Goal: Complete application form

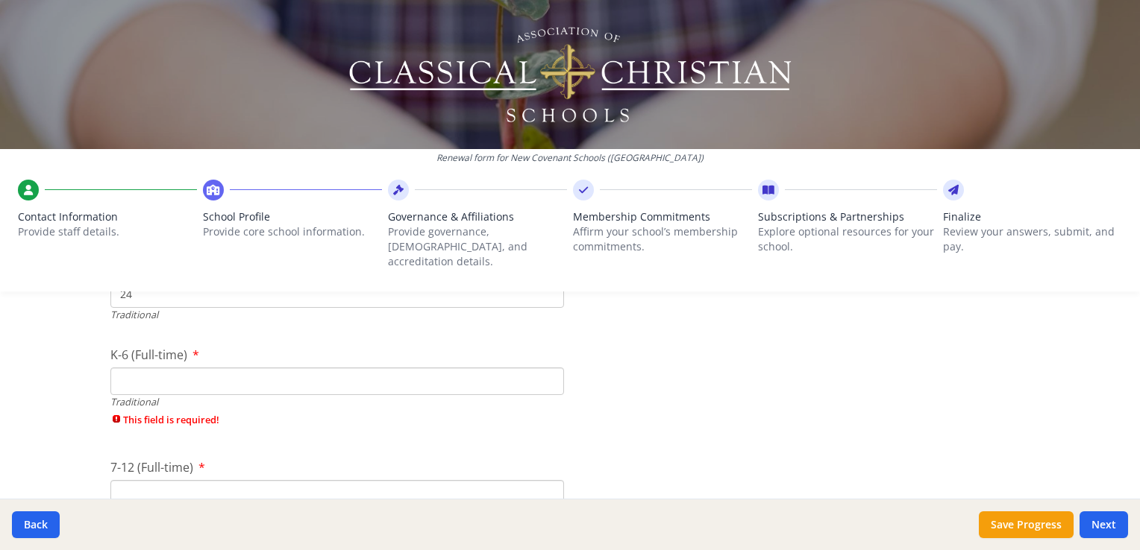
scroll to position [3356, 0]
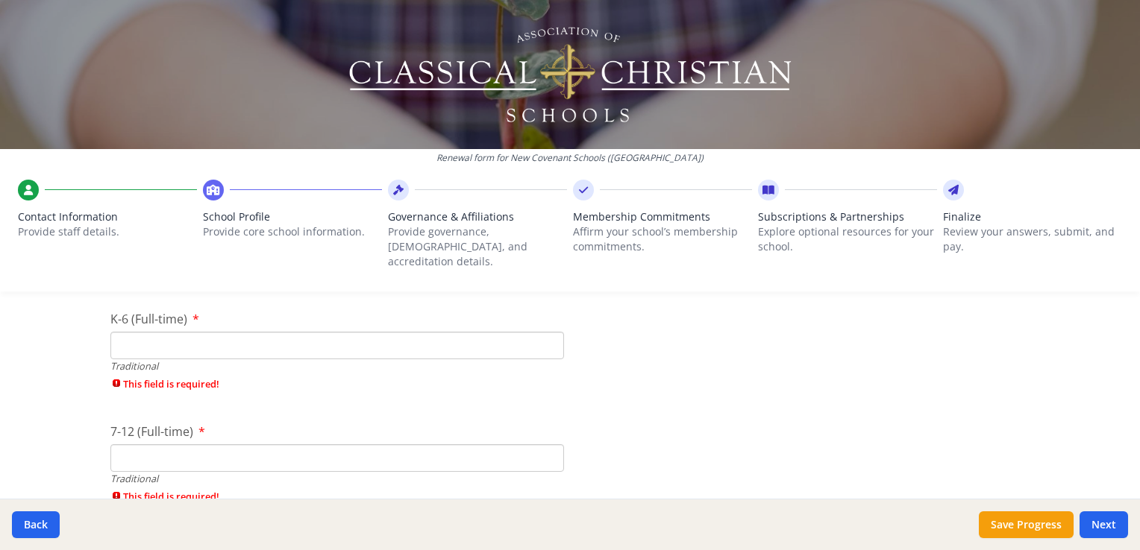
click at [150, 332] on input "K-6 (Full-time)" at bounding box center [336, 346] width 453 height 28
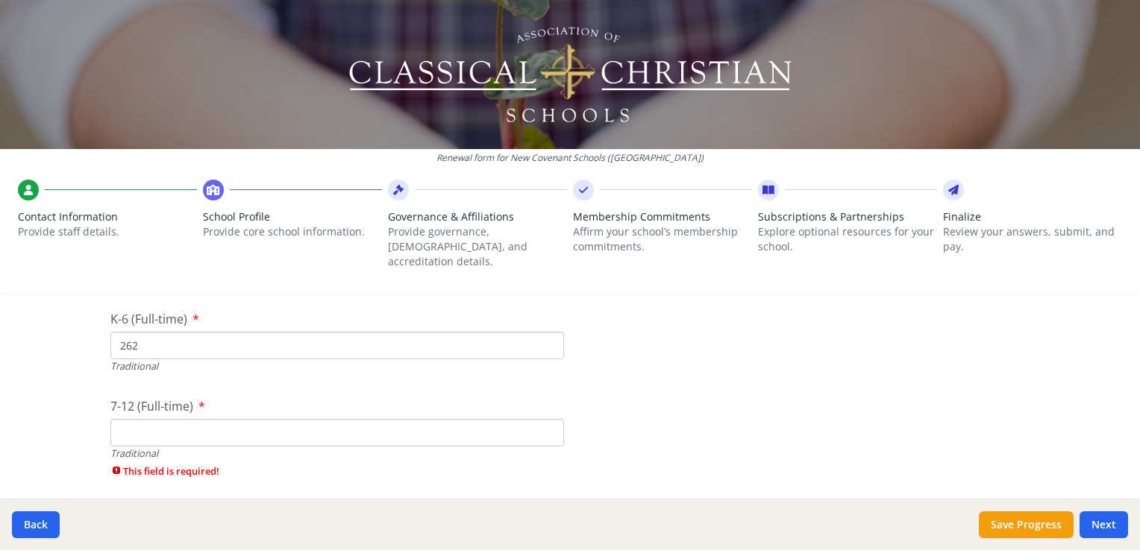
type input "262"
drag, startPoint x: 182, startPoint y: 418, endPoint x: 183, endPoint y: 410, distance: 8.2
click at [184, 419] on input "7-12 (Full-time)" at bounding box center [336, 433] width 453 height 28
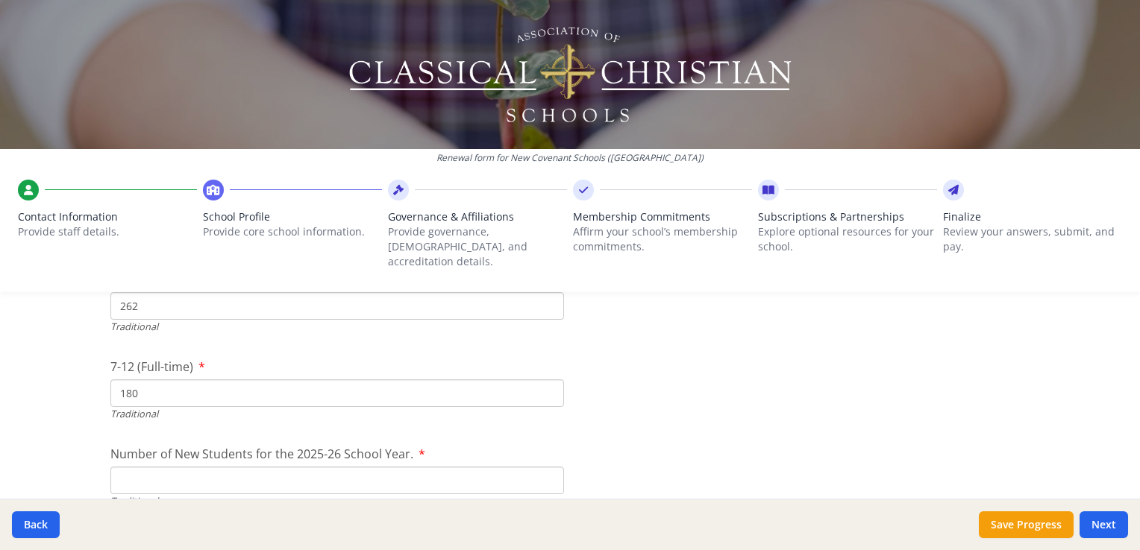
scroll to position [3506, 0]
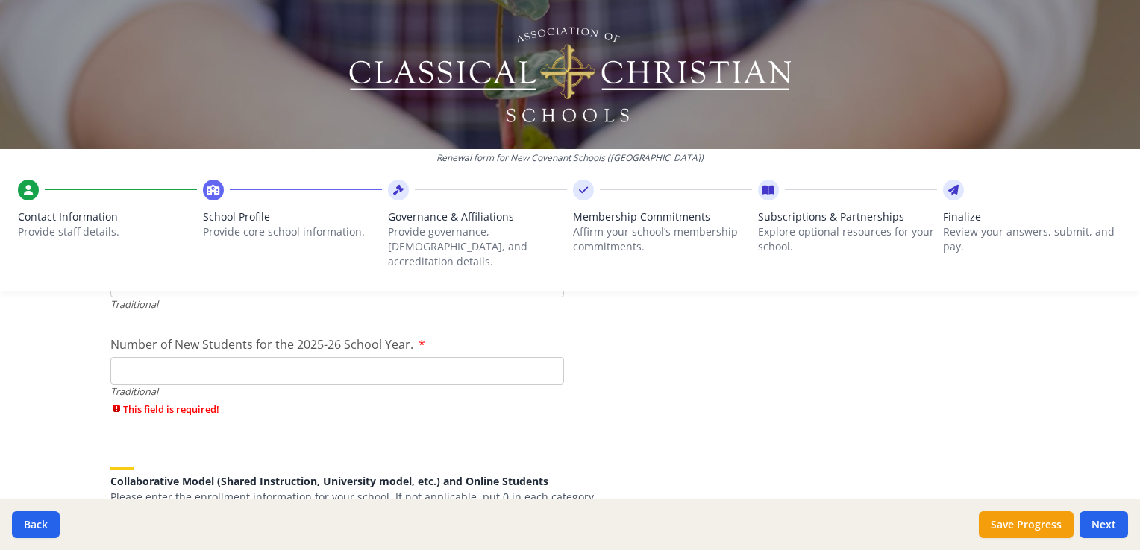
type input "180"
click at [254, 339] on div "Number of New Students for the 2025-26 School Year. Traditional This field is r…" at bounding box center [336, 380] width 453 height 89
click at [229, 360] on input "Number of New Students for the 2025-26 School Year." at bounding box center [336, 371] width 453 height 28
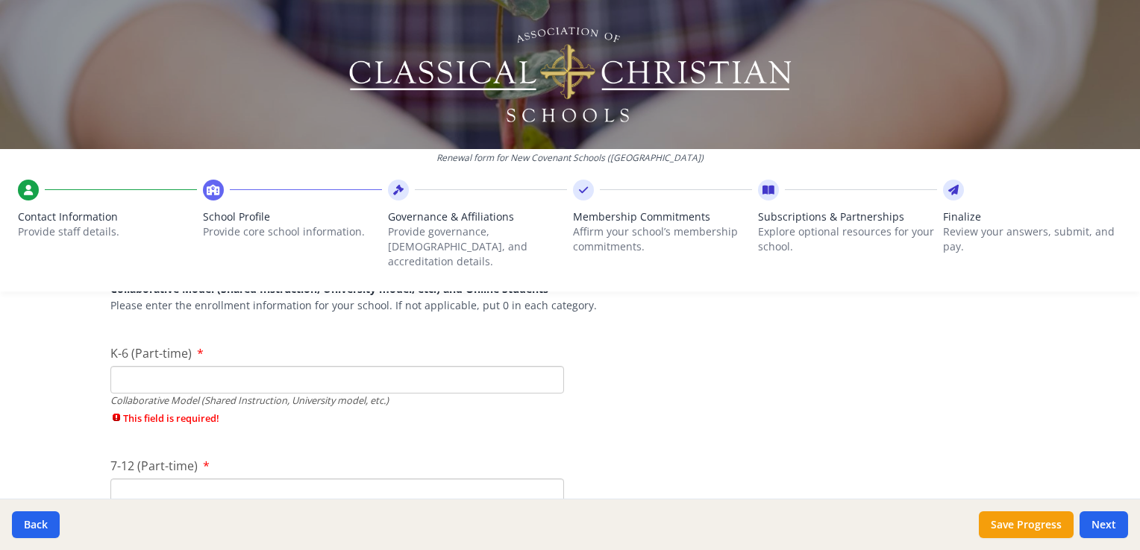
scroll to position [3655, 0]
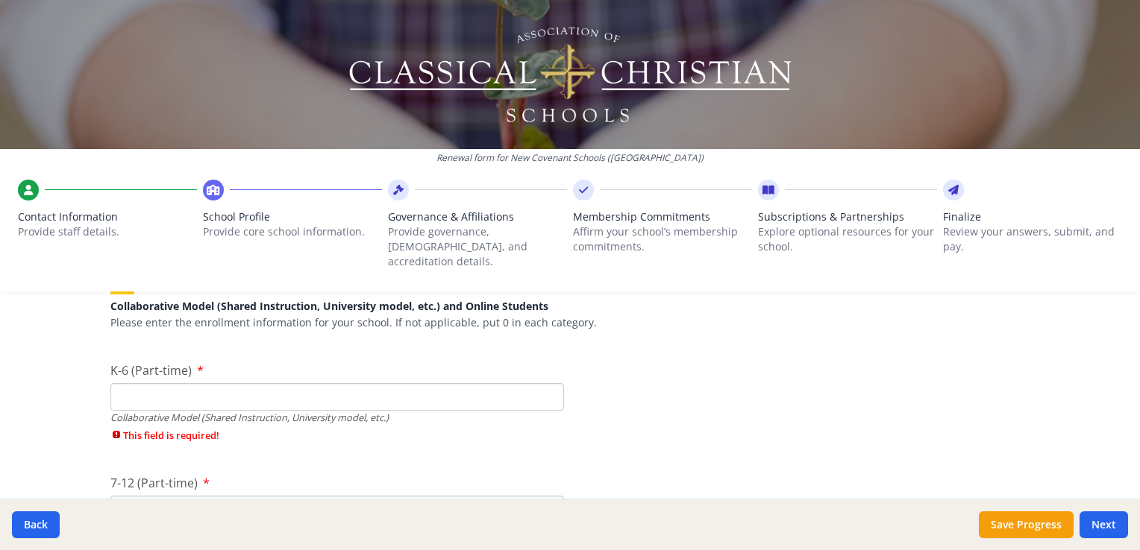
type input "466"
click at [184, 383] on input "K-6 (Part-time)" at bounding box center [336, 397] width 453 height 28
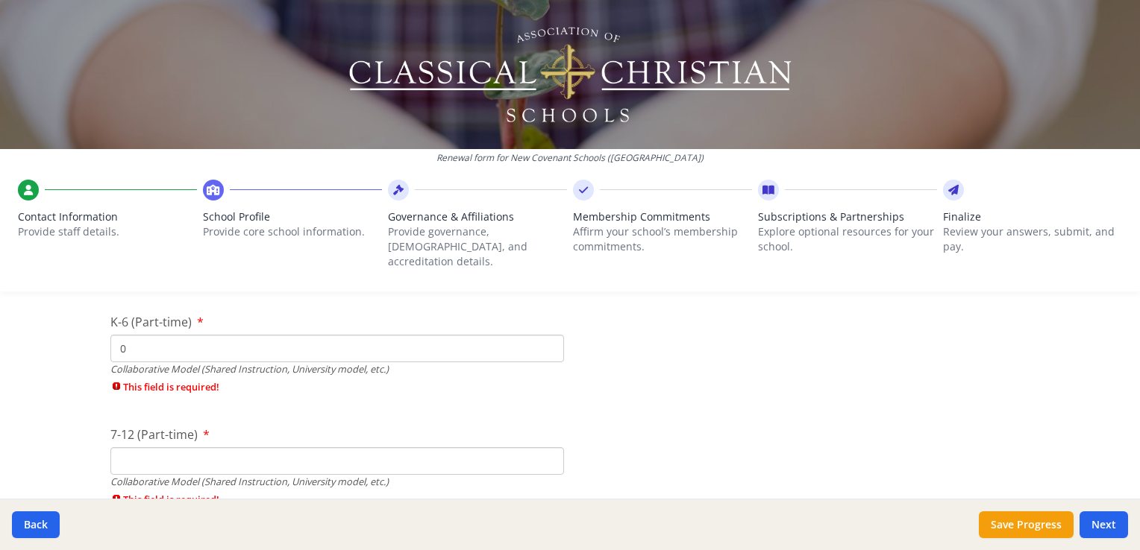
scroll to position [3729, 0]
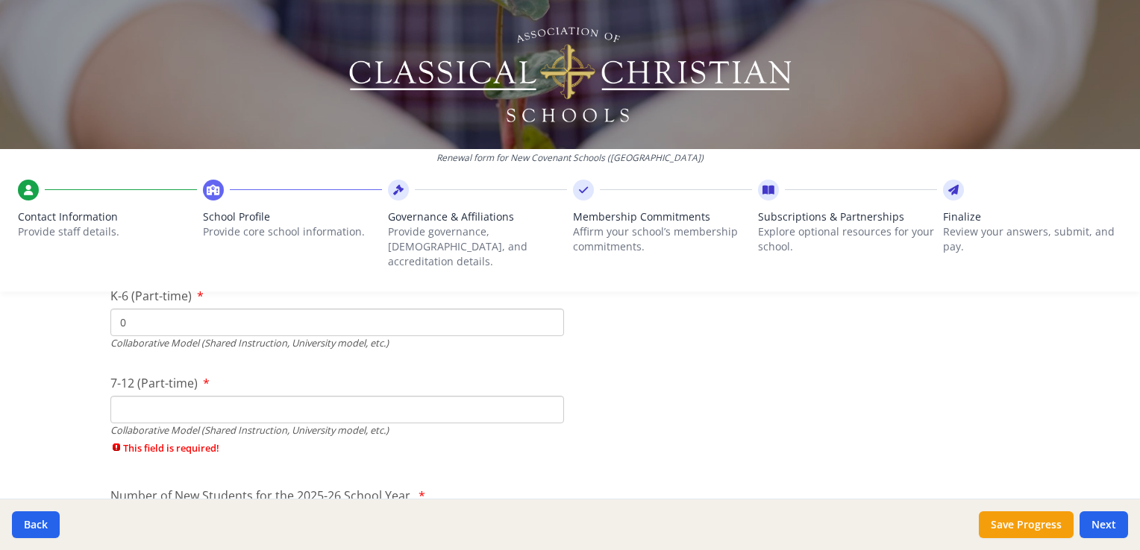
type input "0"
click at [181, 424] on div "Collaborative Model (Shared Instruction, University model, etc.)" at bounding box center [336, 431] width 453 height 14
click at [182, 401] on input "7-12 (Part-time)" at bounding box center [336, 410] width 453 height 28
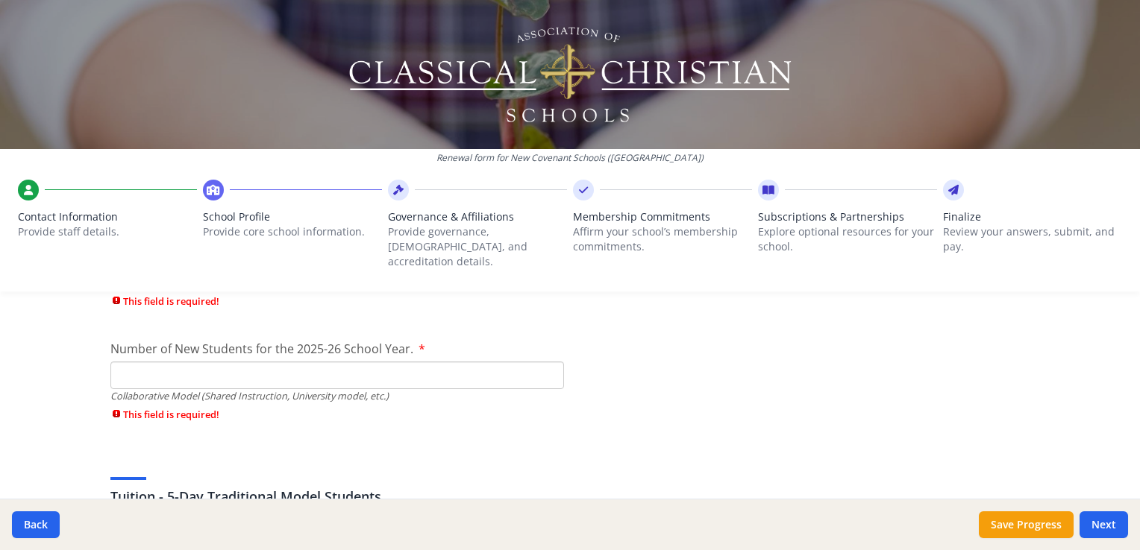
scroll to position [3879, 0]
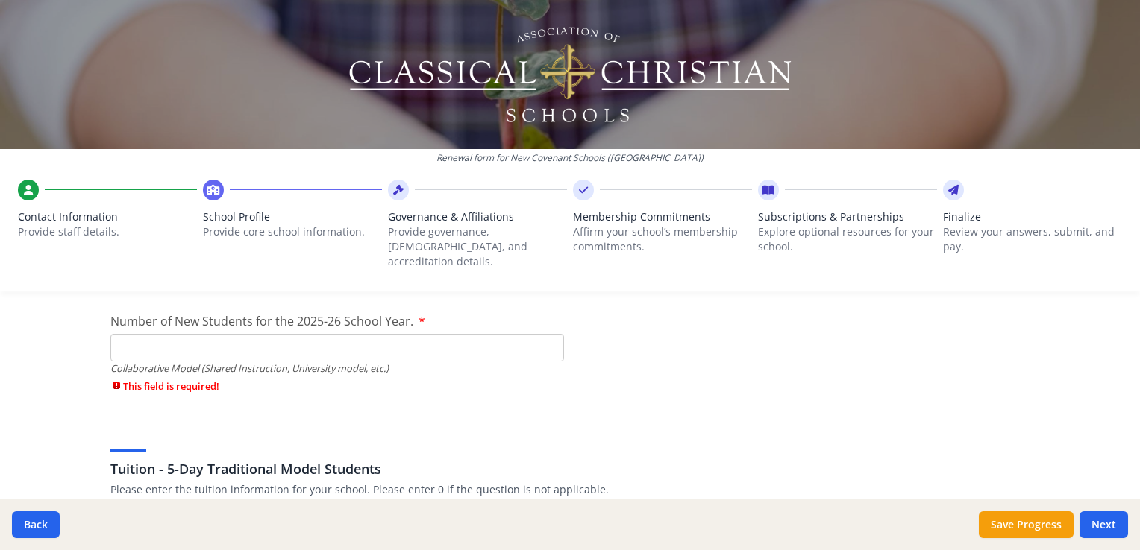
type input "0"
click at [210, 362] on div "Collaborative Model (Shared Instruction, University model, etc.)" at bounding box center [336, 369] width 453 height 14
click at [225, 334] on input "Number of New Students for the 2025-26 School Year." at bounding box center [336, 348] width 453 height 28
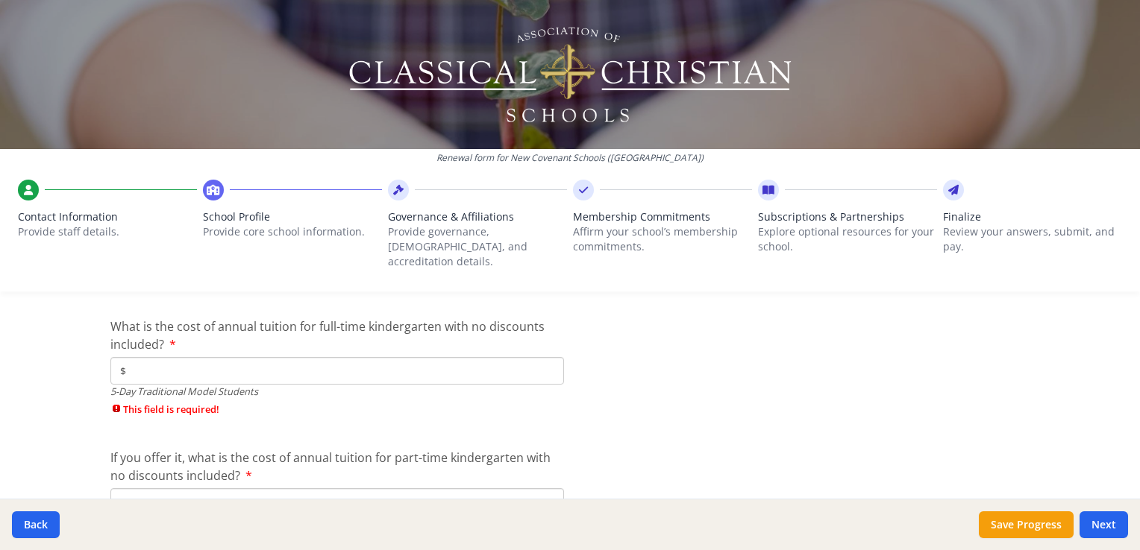
scroll to position [4028, 0]
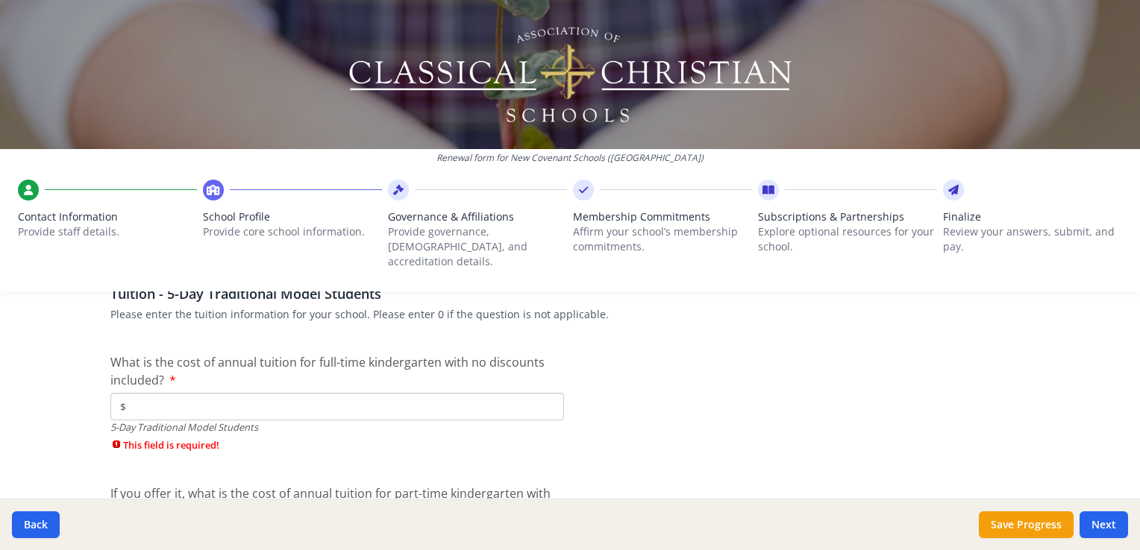
type input "0"
click at [314, 393] on input "$" at bounding box center [336, 407] width 453 height 28
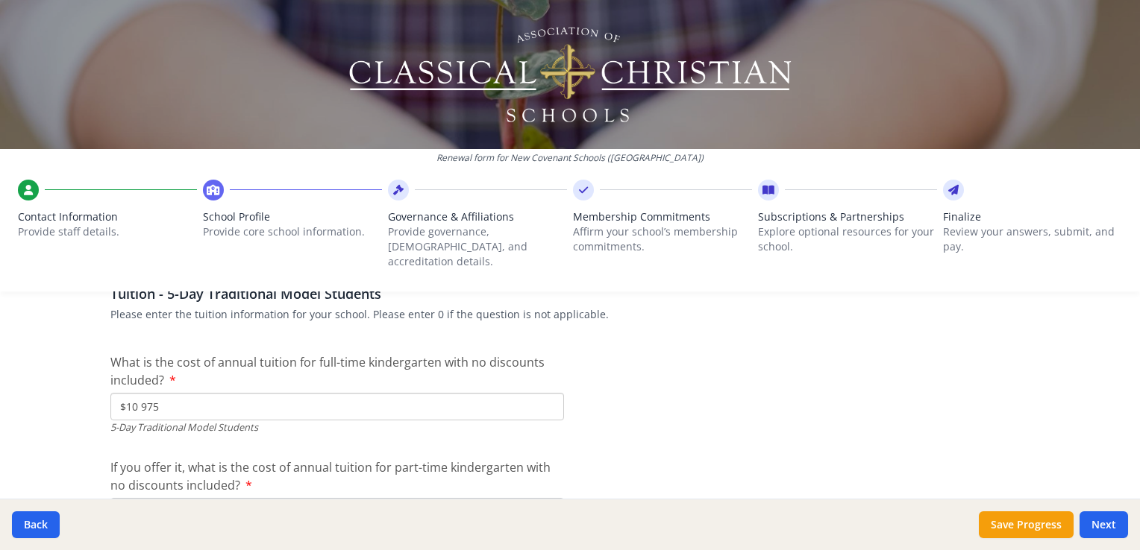
scroll to position [4102, 0]
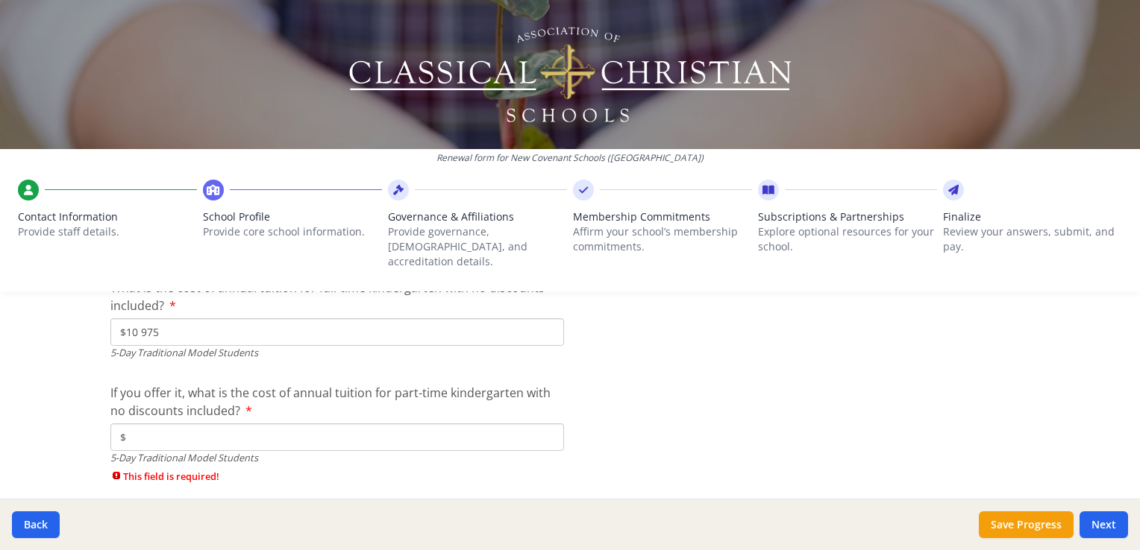
type input "$10 975"
click at [235, 424] on input "$" at bounding box center [336, 438] width 453 height 28
click at [163, 424] on input "$0" at bounding box center [336, 438] width 453 height 28
click at [195, 424] on input "$" at bounding box center [336, 438] width 453 height 28
type input "$"
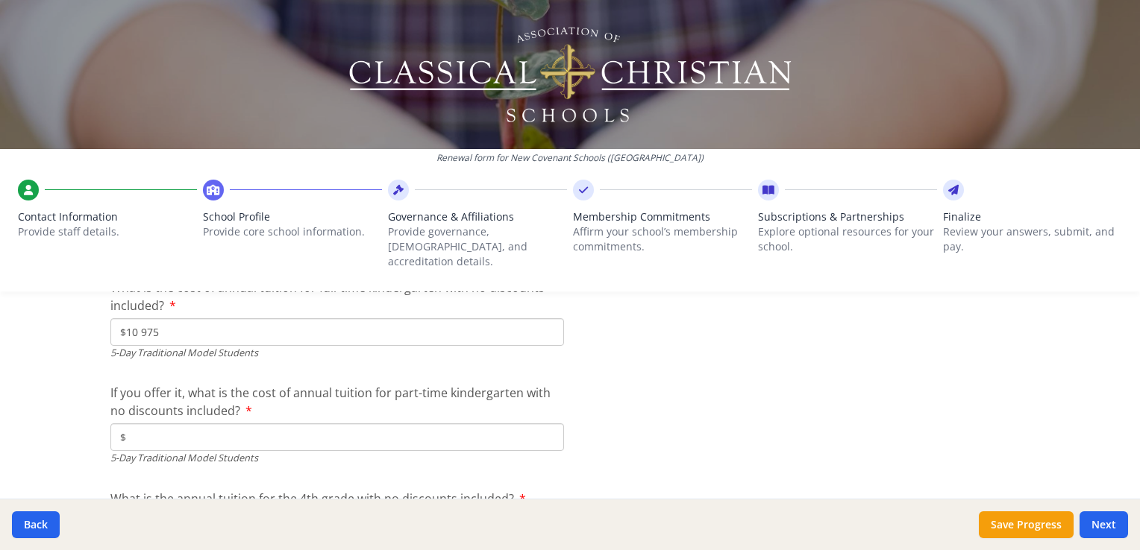
click at [164, 424] on input "$" at bounding box center [336, 438] width 453 height 28
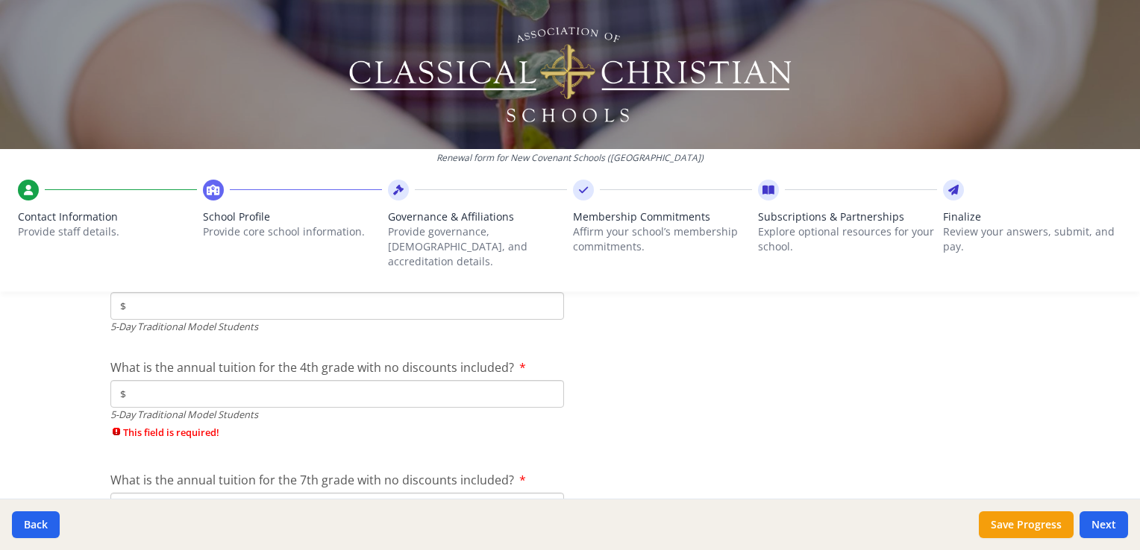
scroll to position [4252, 0]
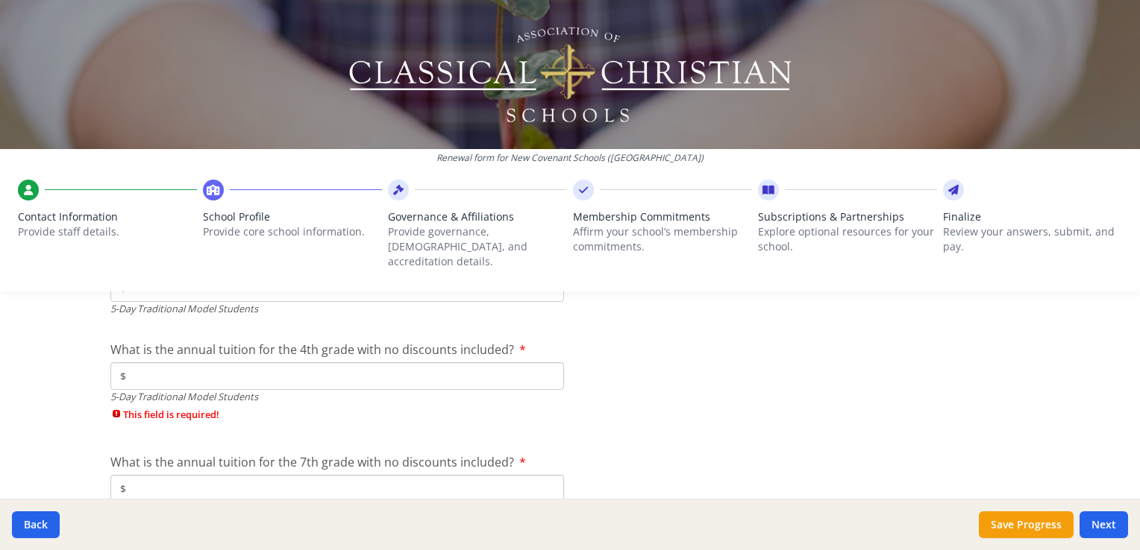
click at [249, 362] on input "$" at bounding box center [336, 376] width 453 height 28
click at [233, 371] on input "$" at bounding box center [336, 376] width 453 height 28
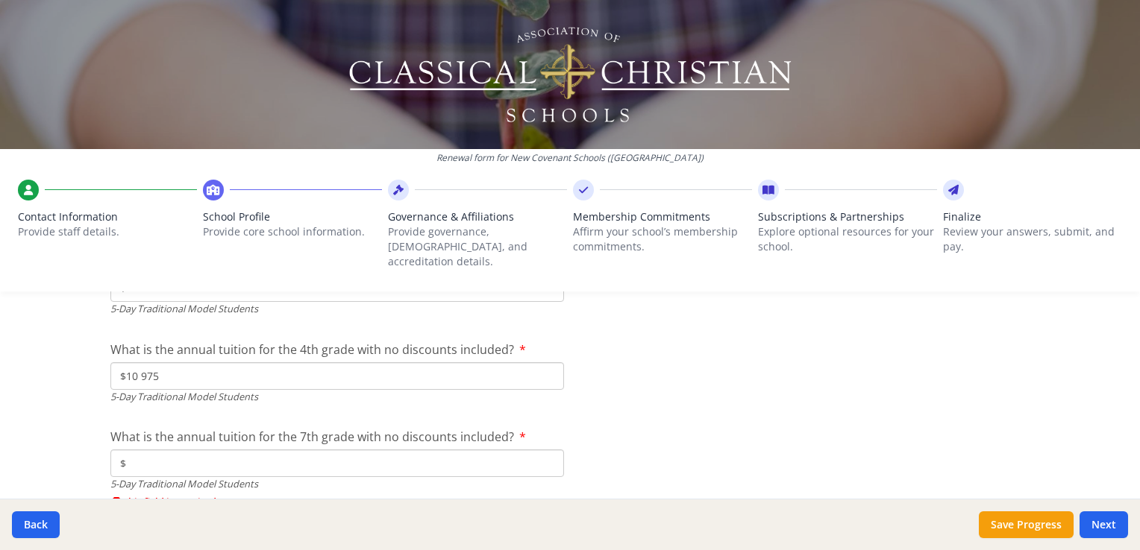
type input "$10 975"
drag, startPoint x: 165, startPoint y: 449, endPoint x: 249, endPoint y: 438, distance: 85.0
click at [165, 450] on input "$" at bounding box center [336, 464] width 453 height 28
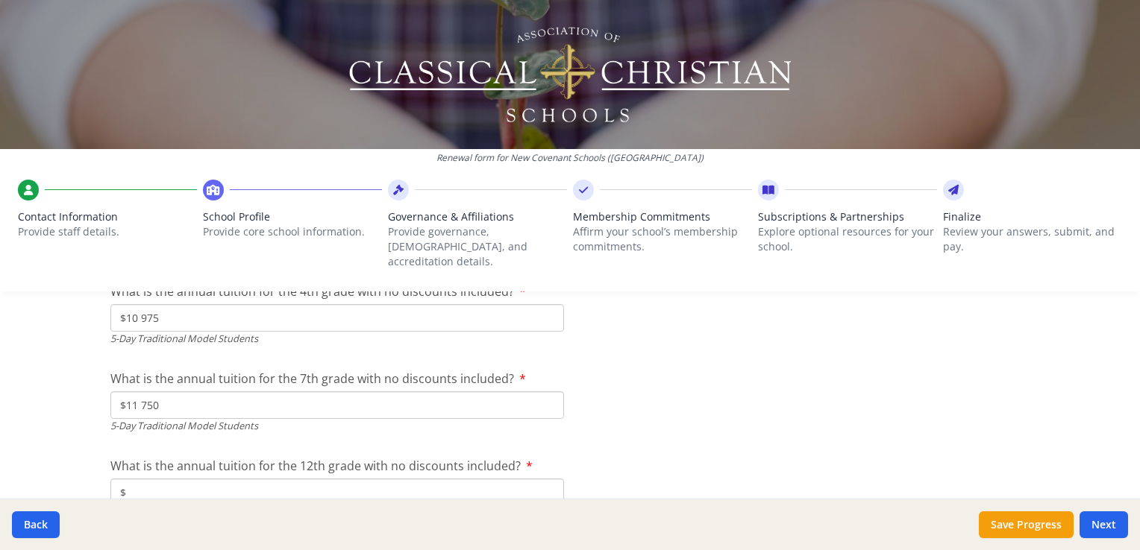
scroll to position [4326, 0]
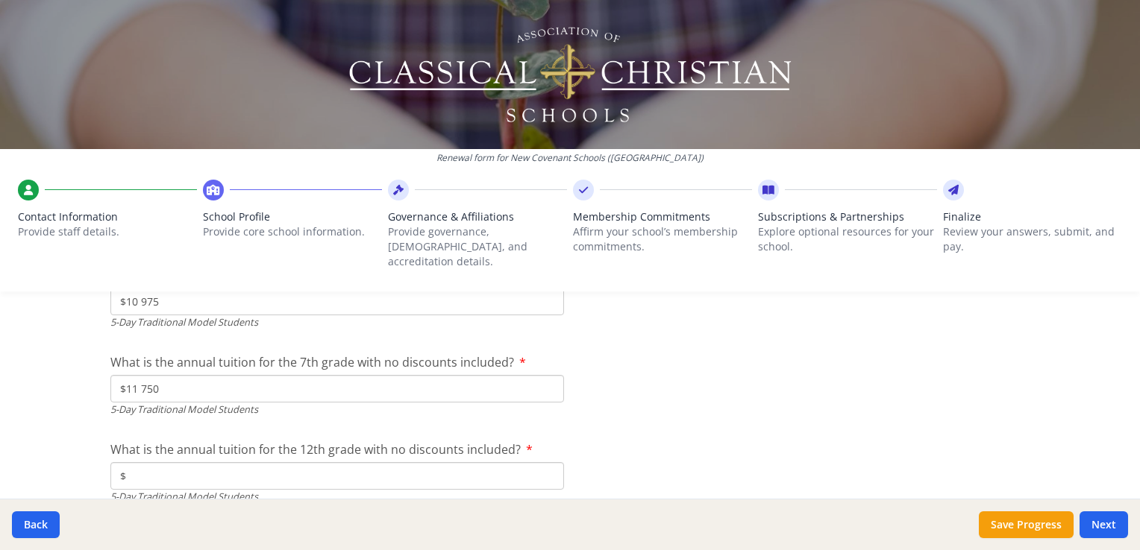
type input "$11 750"
click at [242, 462] on input "$" at bounding box center [336, 476] width 453 height 28
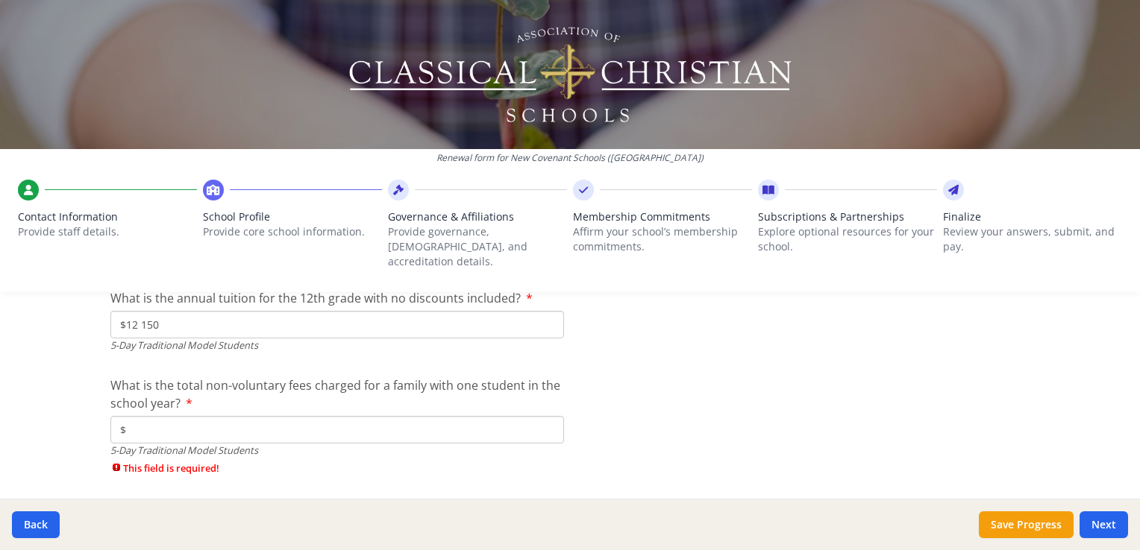
scroll to position [4475, 0]
type input "$12 150"
click at [233, 418] on input "$" at bounding box center [336, 432] width 453 height 28
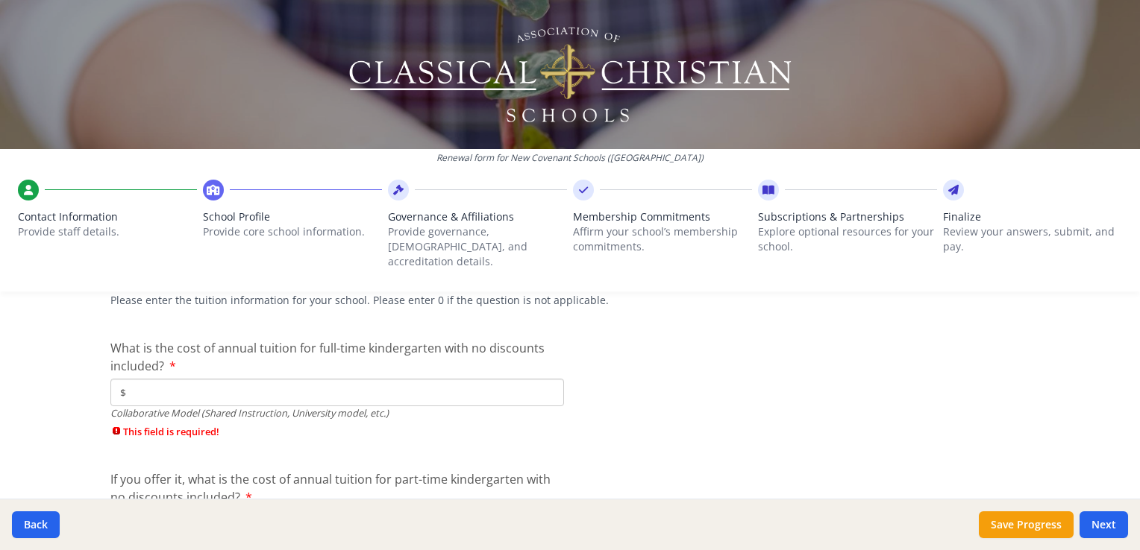
scroll to position [4848, 0]
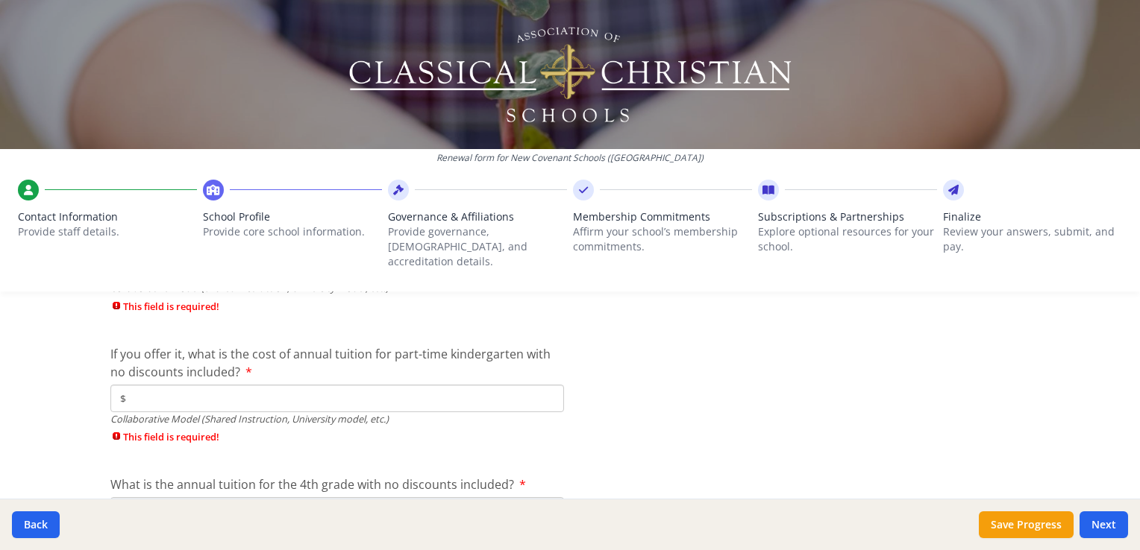
type input "$500"
click at [188, 385] on input "$" at bounding box center [336, 399] width 453 height 28
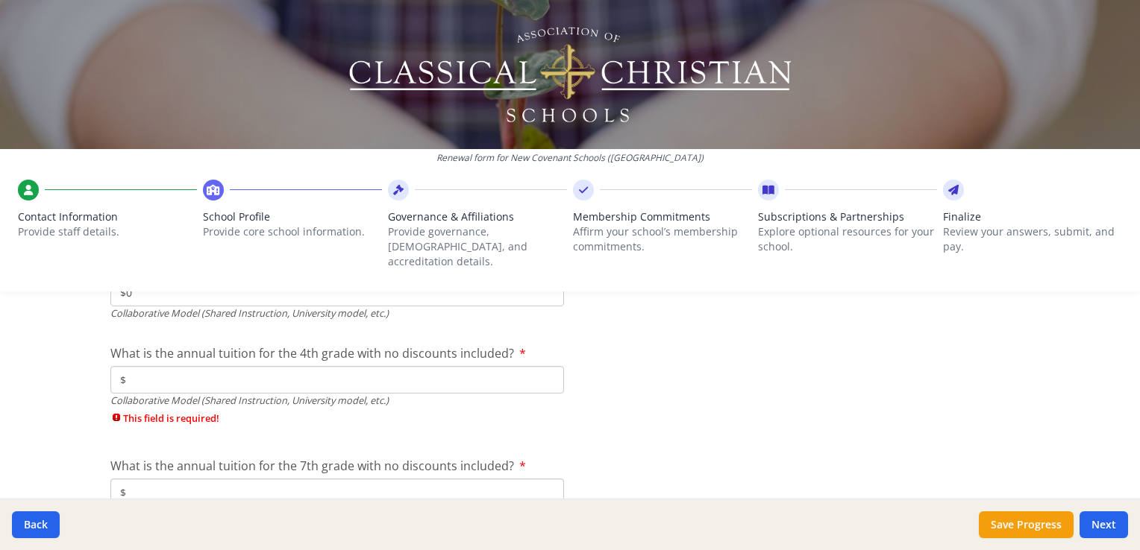
scroll to position [4923, 0]
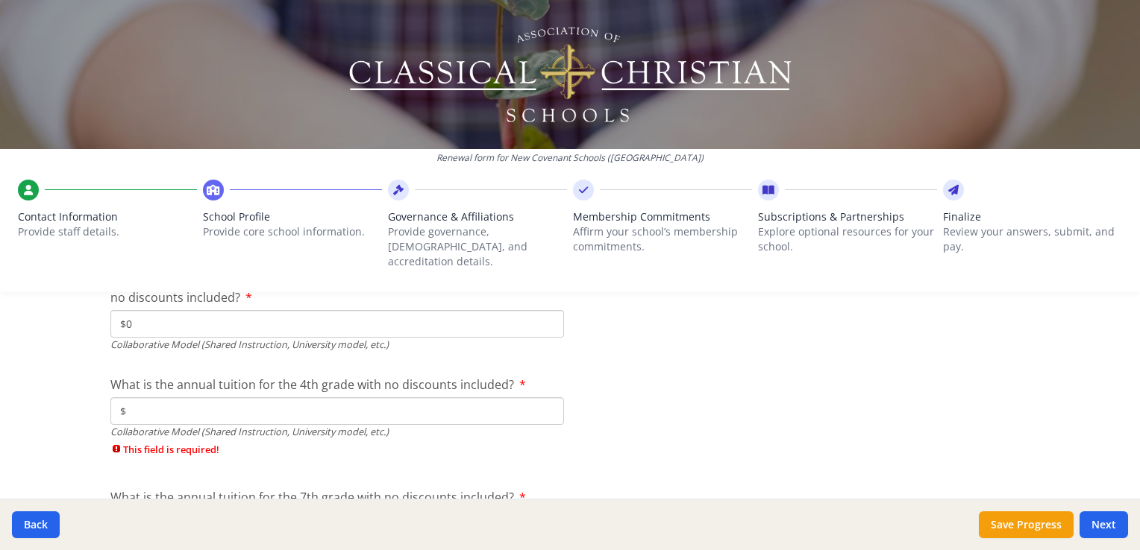
type input "$0"
click at [218, 398] on input "$" at bounding box center [336, 412] width 453 height 28
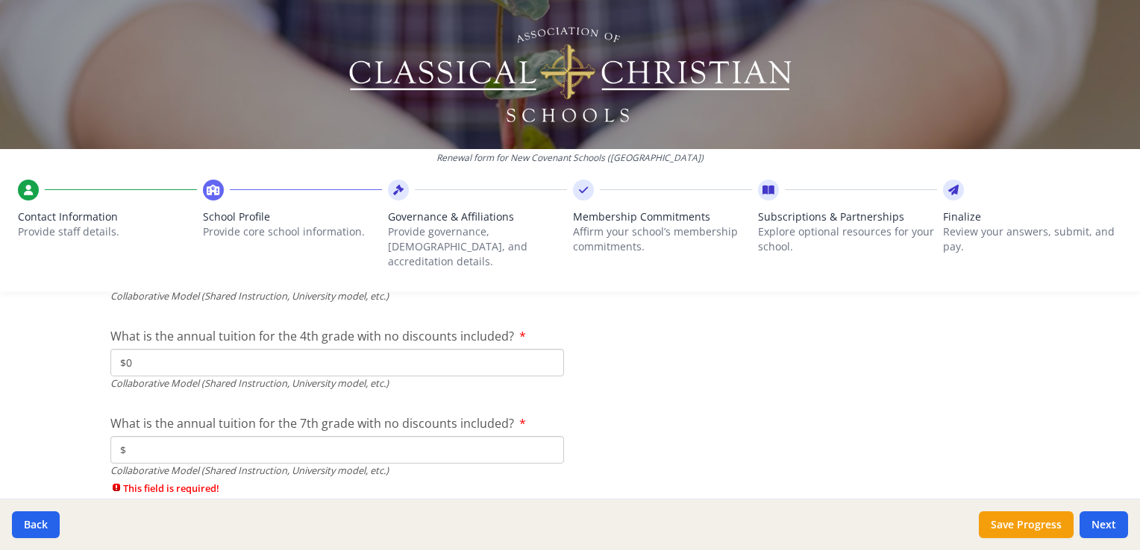
scroll to position [4997, 0]
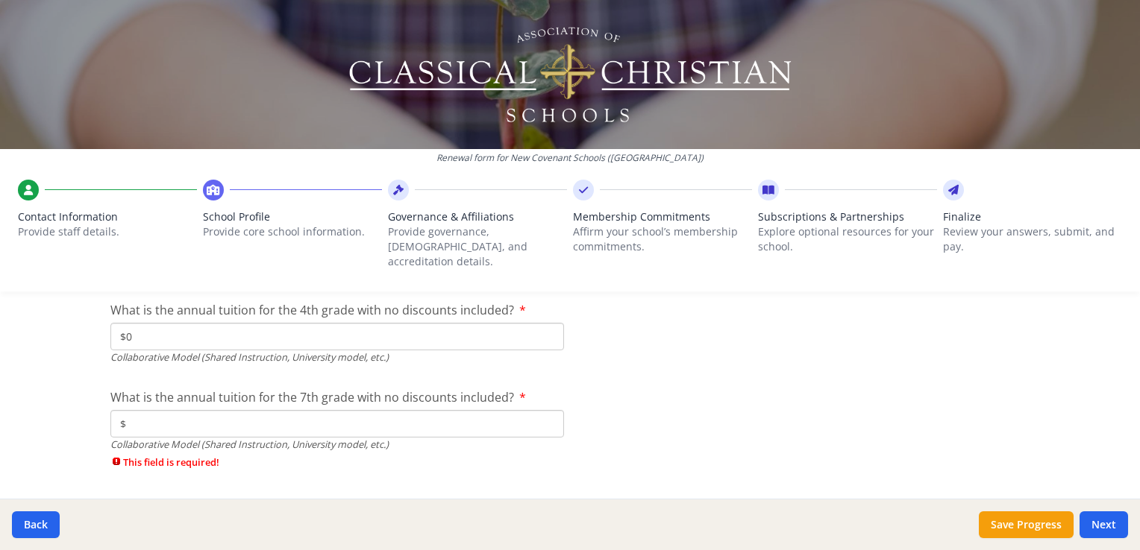
type input "$0"
click at [211, 410] on input "$" at bounding box center [336, 424] width 453 height 28
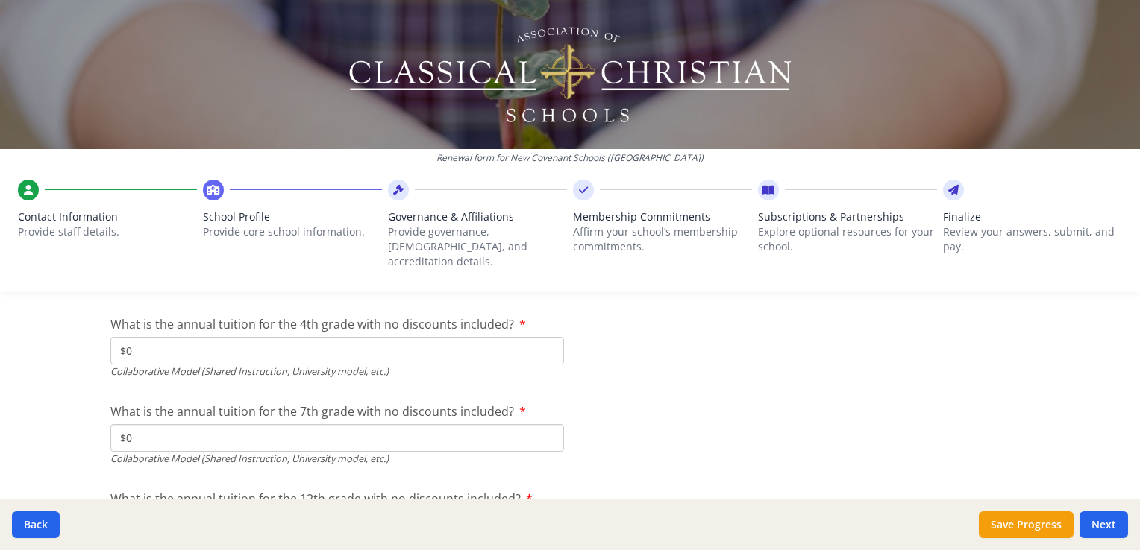
scroll to position [5072, 0]
type input "$0"
click at [173, 423] on input "$" at bounding box center [336, 437] width 453 height 28
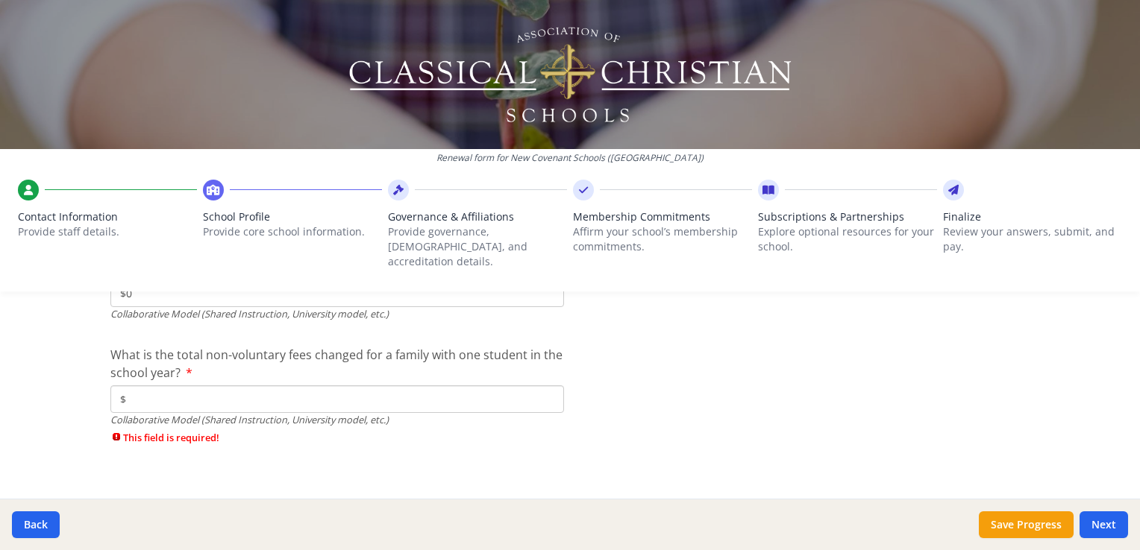
type input "$0"
click at [211, 386] on input "$" at bounding box center [336, 400] width 453 height 28
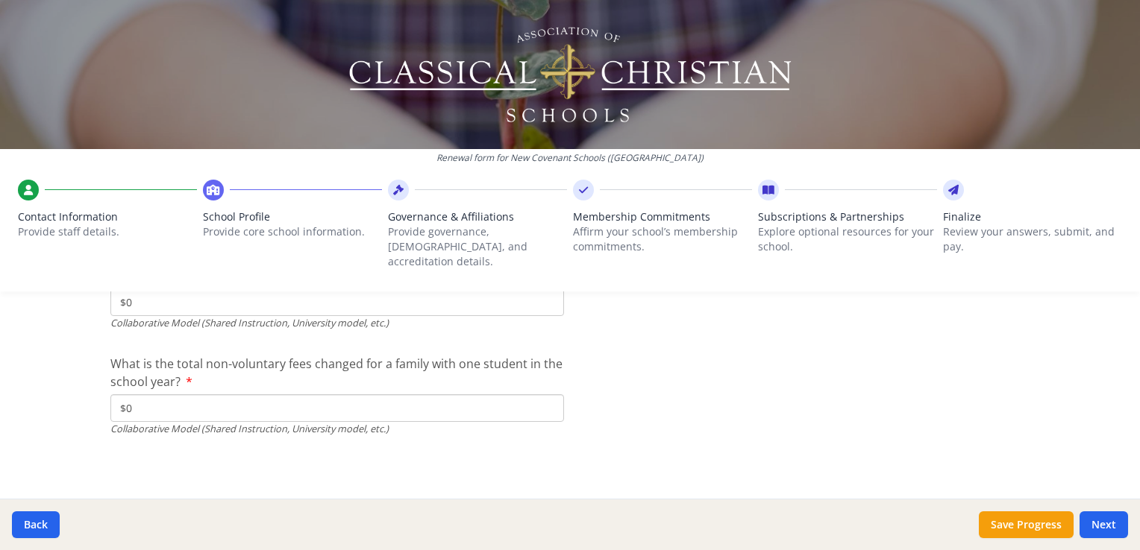
scroll to position [5190, 0]
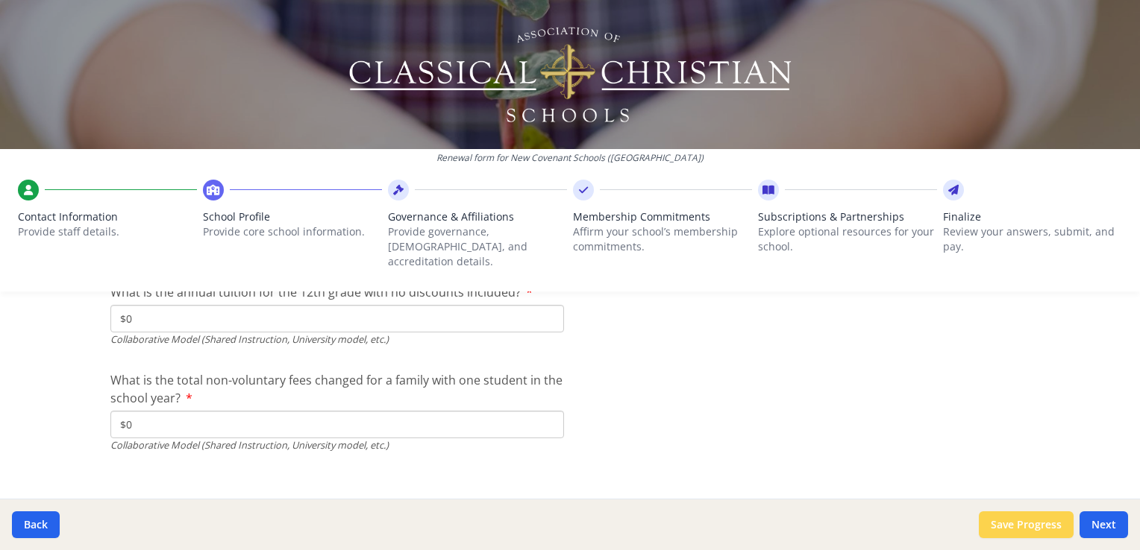
type input "$0"
click at [1045, 529] on button "Save Progress" at bounding box center [1026, 525] width 95 height 27
type input "[PHONE_NUMBER]"
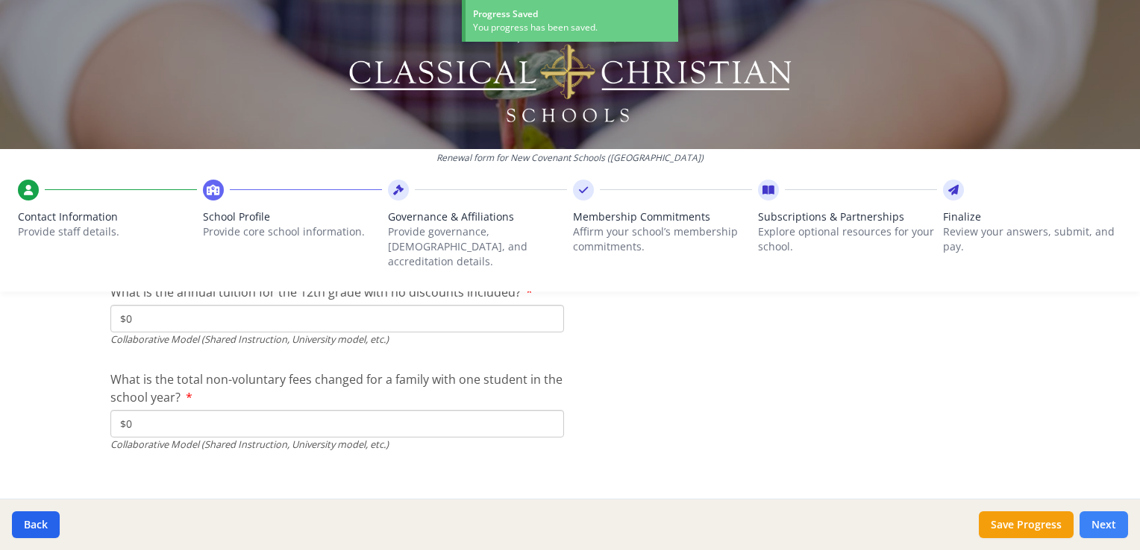
click at [1108, 524] on button "Next" at bounding box center [1103, 525] width 48 height 27
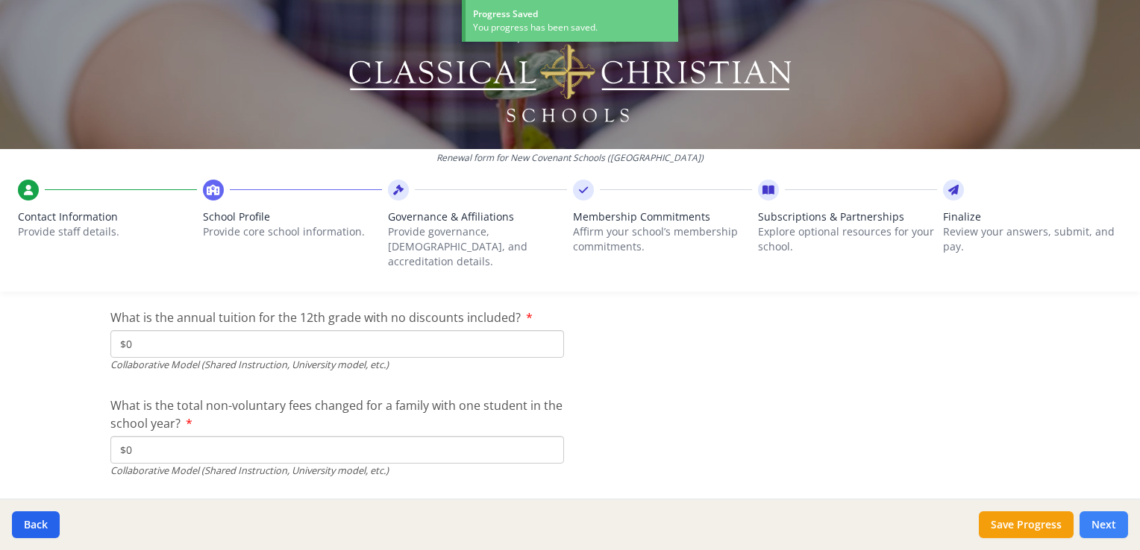
scroll to position [5190, 0]
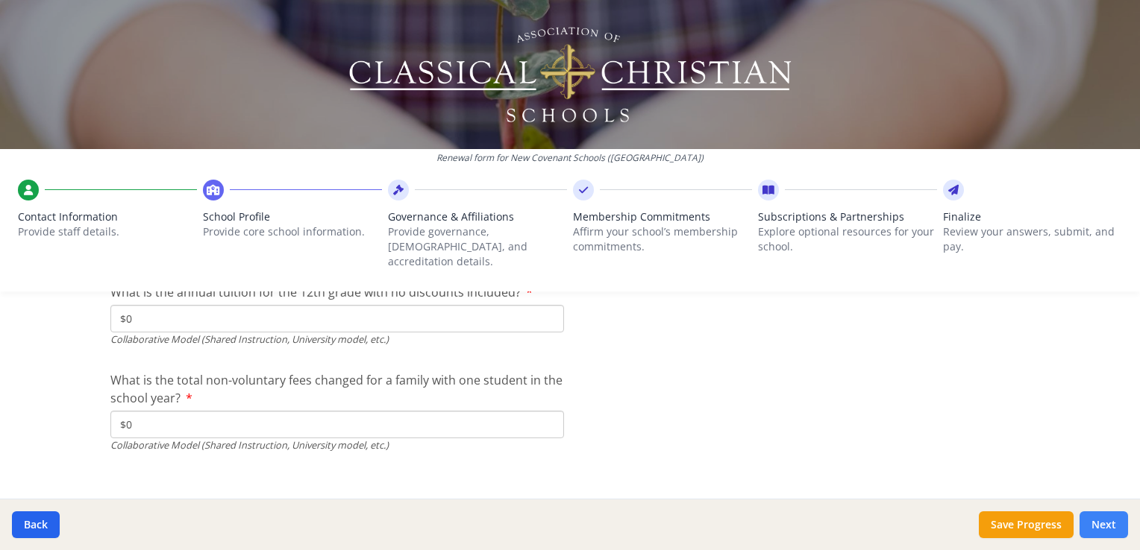
click at [1099, 524] on button "Next" at bounding box center [1103, 525] width 48 height 27
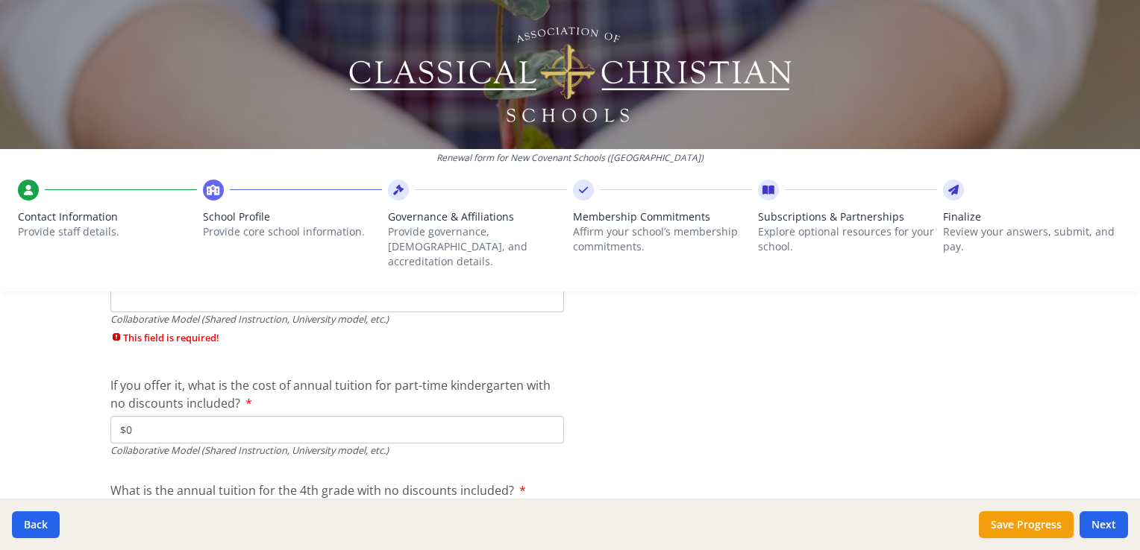
scroll to position [4668, 0]
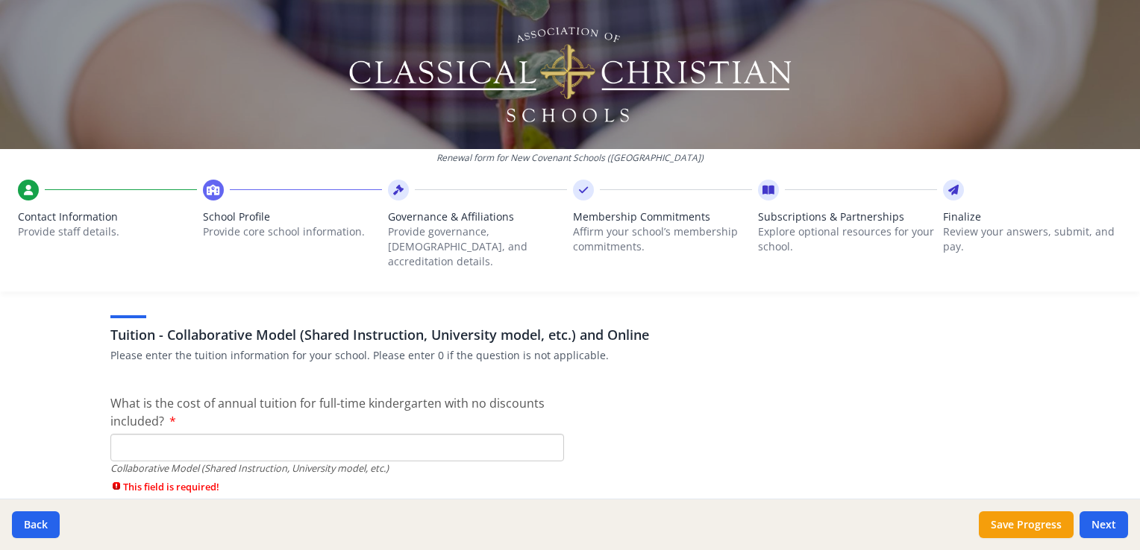
click at [251, 434] on input "What is the cost of annual tuition for full-time kindergarten with no discounts…" at bounding box center [336, 448] width 453 height 28
type input "$0"
click at [1096, 522] on button "Next" at bounding box center [1103, 525] width 48 height 27
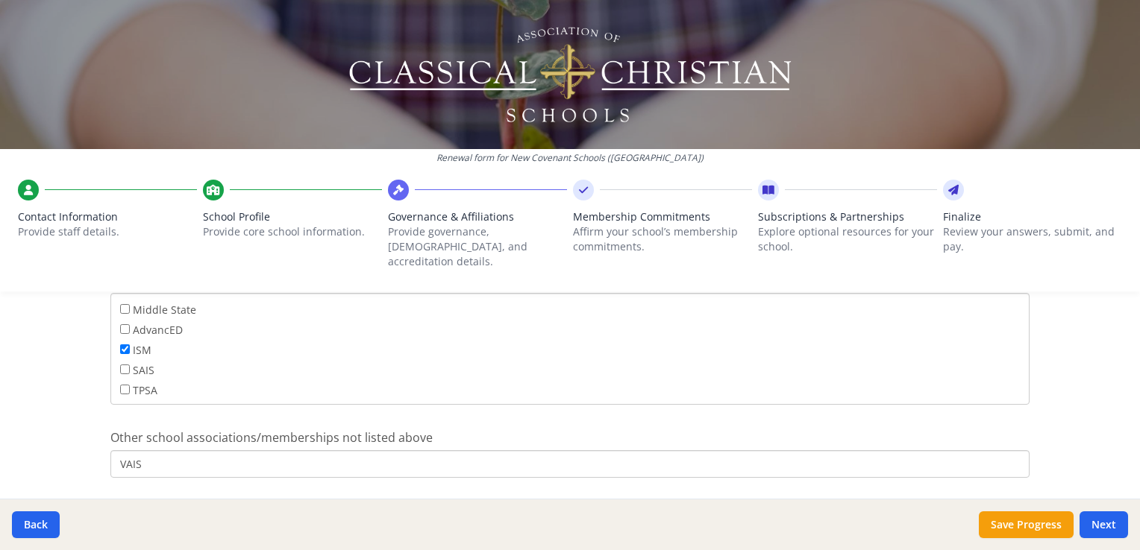
scroll to position [1211, 0]
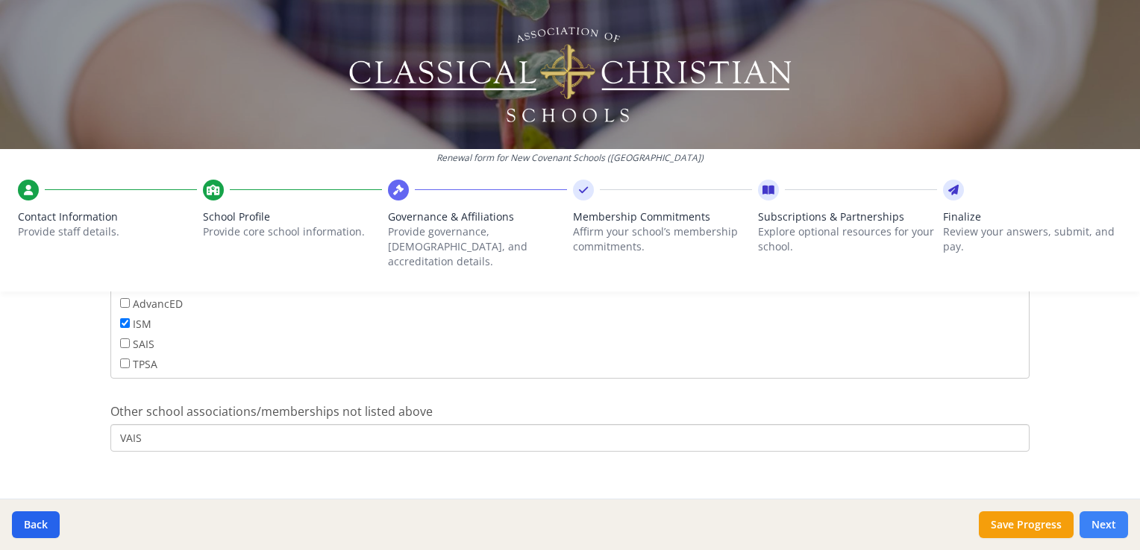
click at [1098, 521] on button "Next" at bounding box center [1103, 525] width 48 height 27
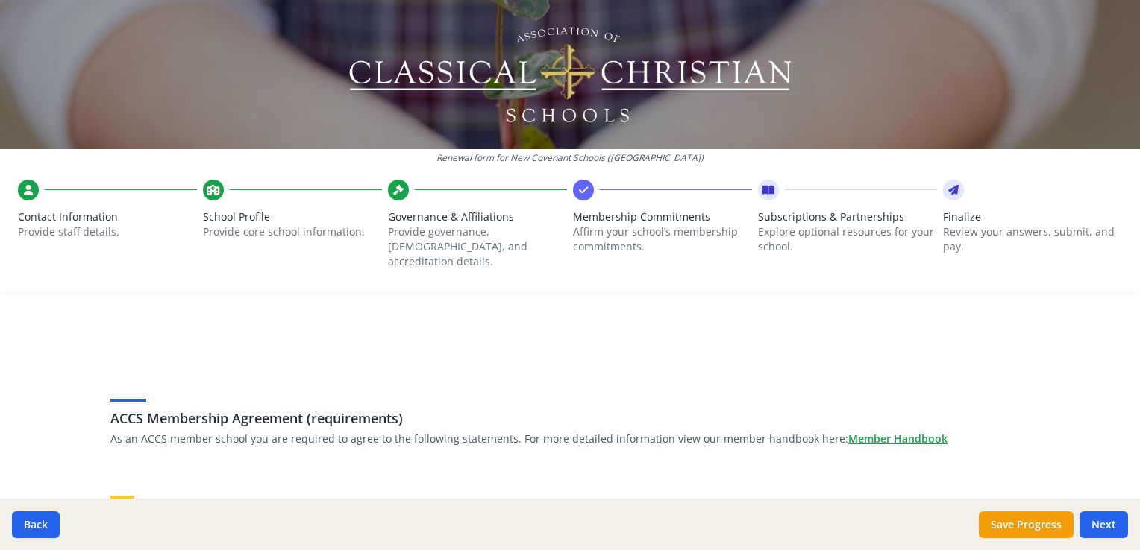
scroll to position [149, 0]
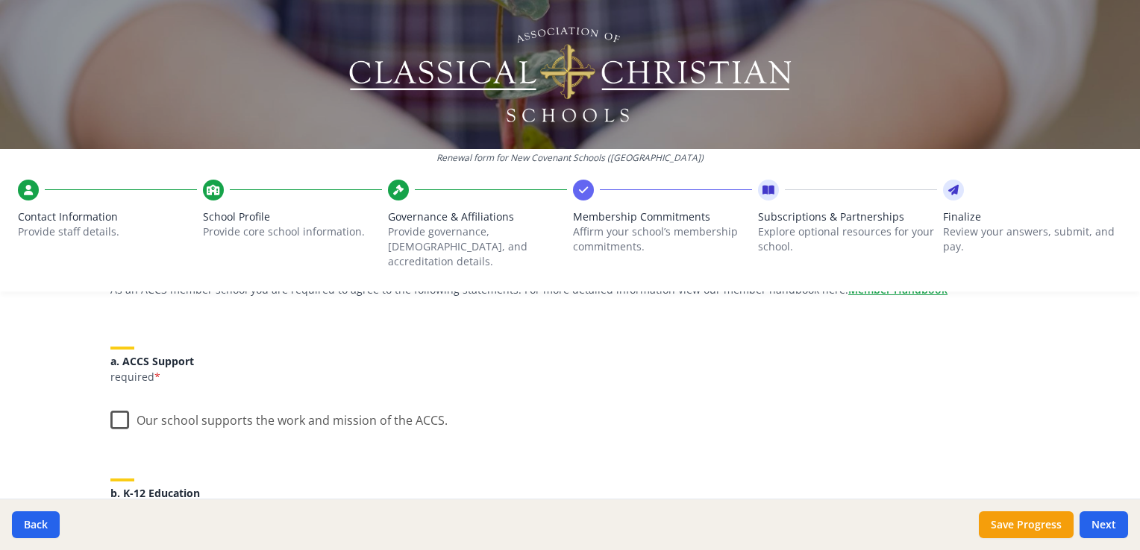
click at [110, 405] on label "Our school supports the work and mission of the ACCS." at bounding box center [278, 417] width 337 height 32
click at [0, 0] on input "Our school supports the work and mission of the ACCS." at bounding box center [0, 0] width 0 height 0
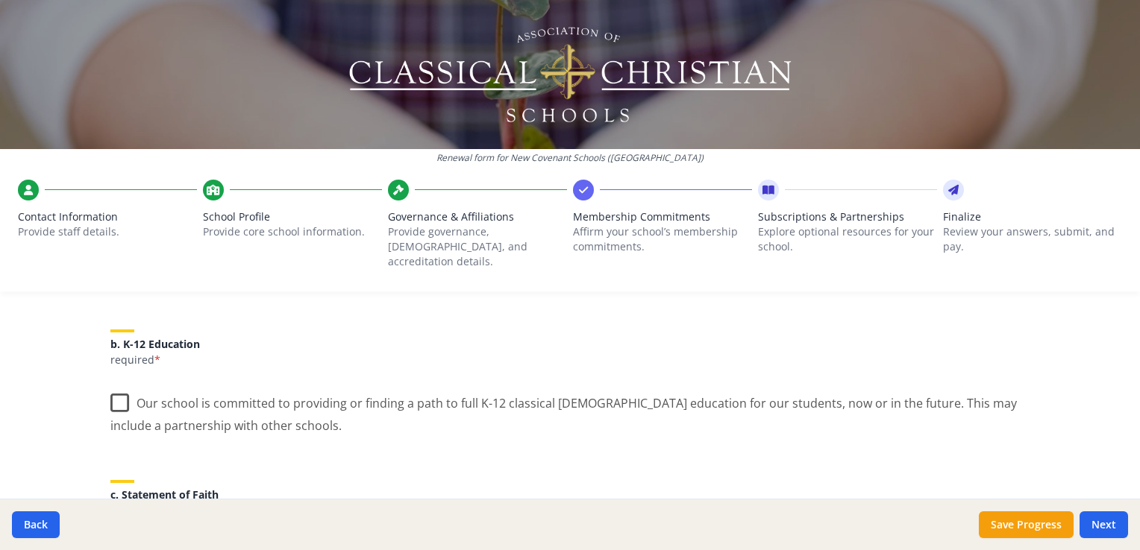
click at [120, 384] on label "Our school is committed to providing or finding a path to full K-12 classical […" at bounding box center [569, 409] width 919 height 50
click at [0, 0] on input "Our school is committed to providing or finding a path to full K-12 classical […" at bounding box center [0, 0] width 0 height 0
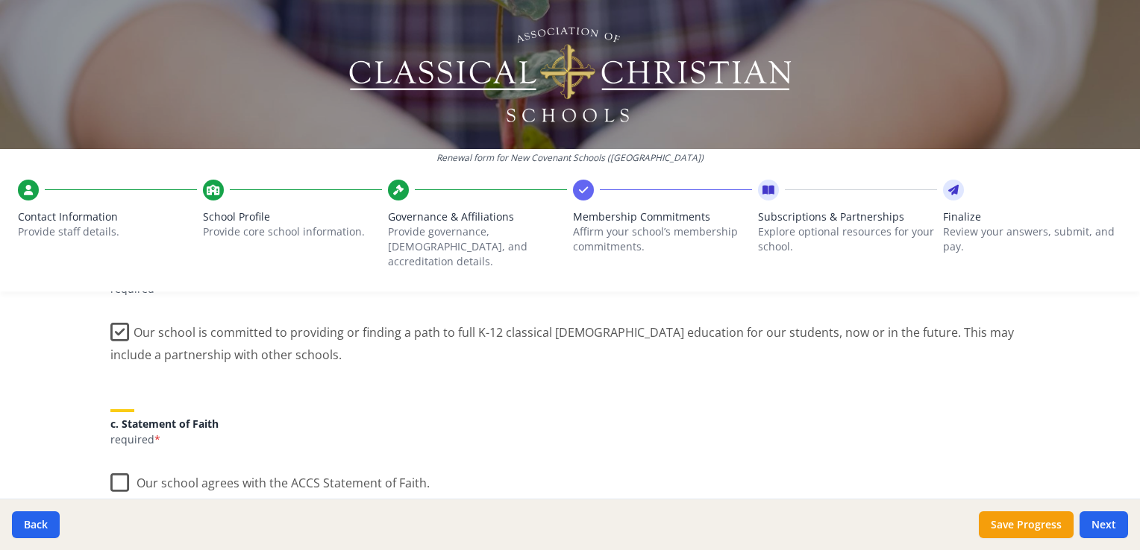
scroll to position [448, 0]
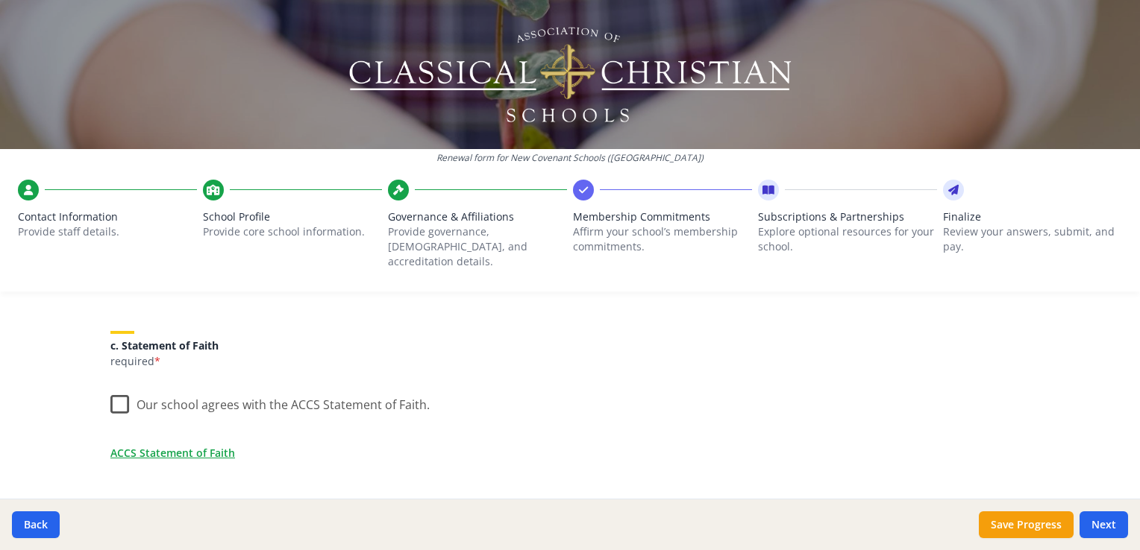
click at [111, 387] on label "Our school agrees with the ACCS Statement of Faith." at bounding box center [269, 402] width 319 height 32
click at [0, 0] on input "Our school agrees with the ACCS Statement of Faith." at bounding box center [0, 0] width 0 height 0
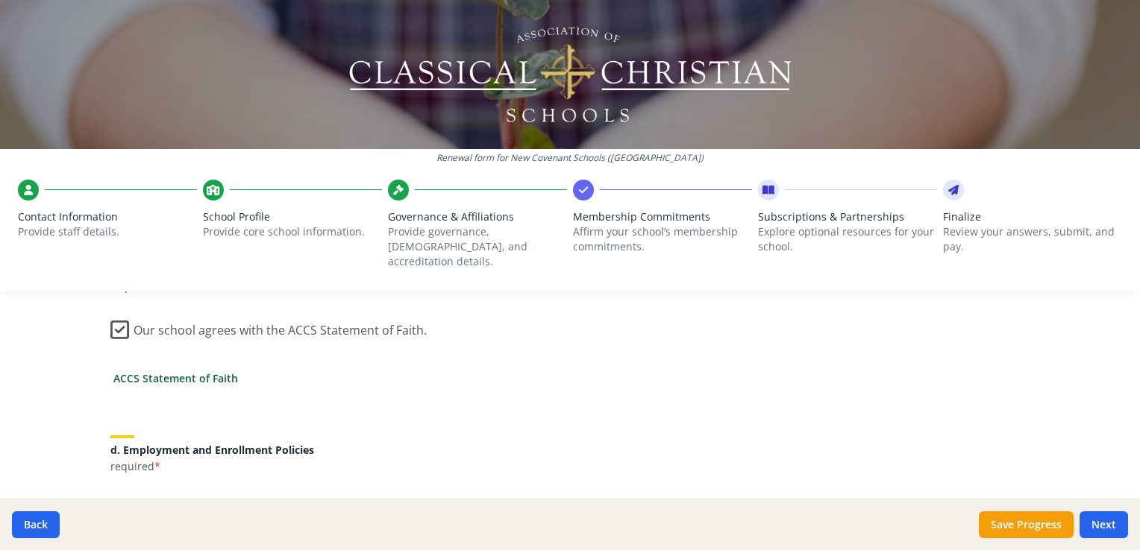
click at [181, 371] on link "ACCS Statement of Faith" at bounding box center [175, 379] width 125 height 16
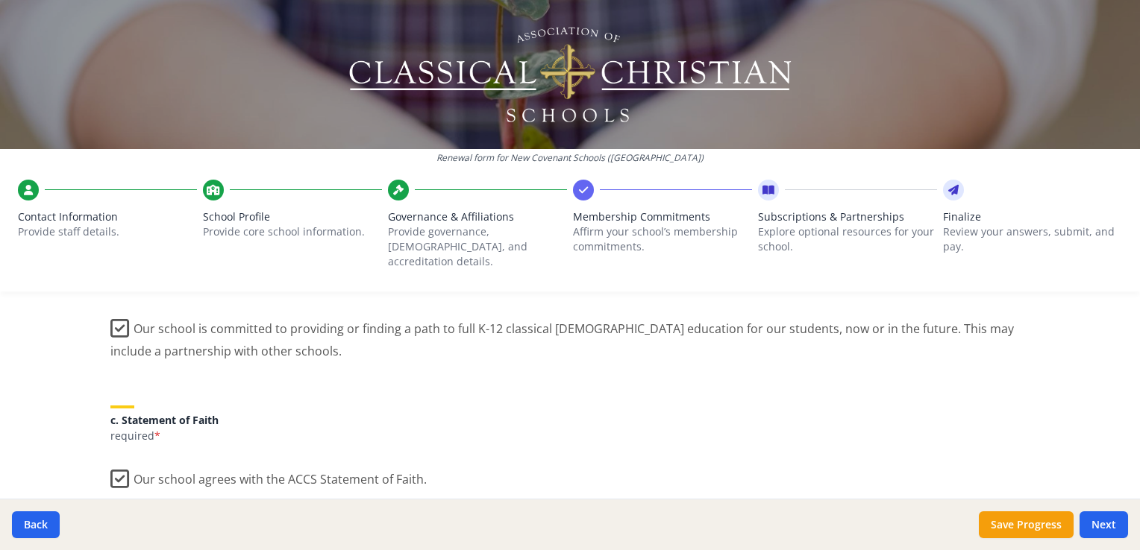
scroll to position [448, 0]
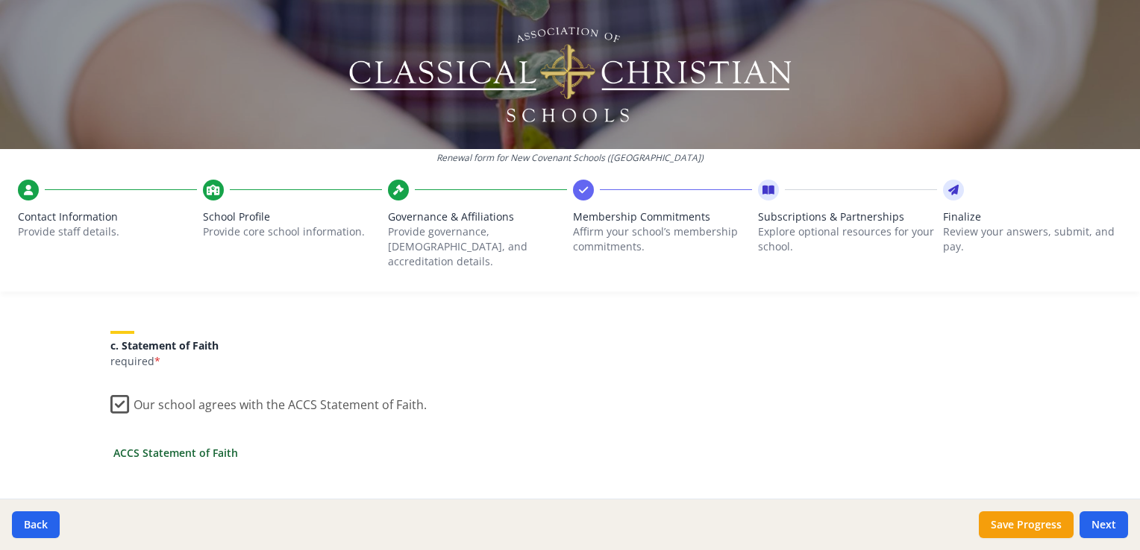
click at [178, 445] on link "ACCS Statement of Faith" at bounding box center [175, 453] width 125 height 16
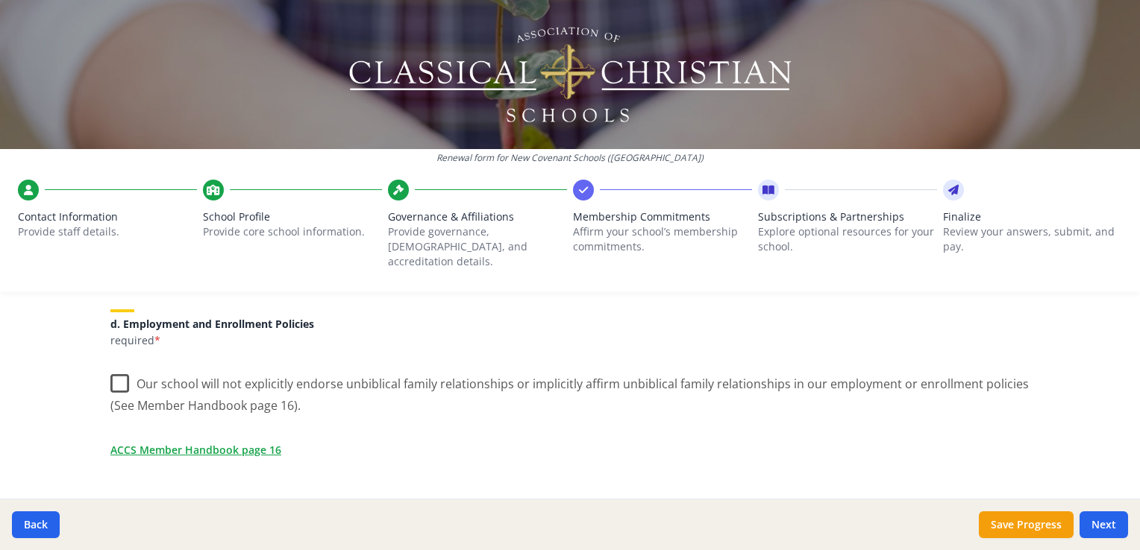
scroll to position [671, 0]
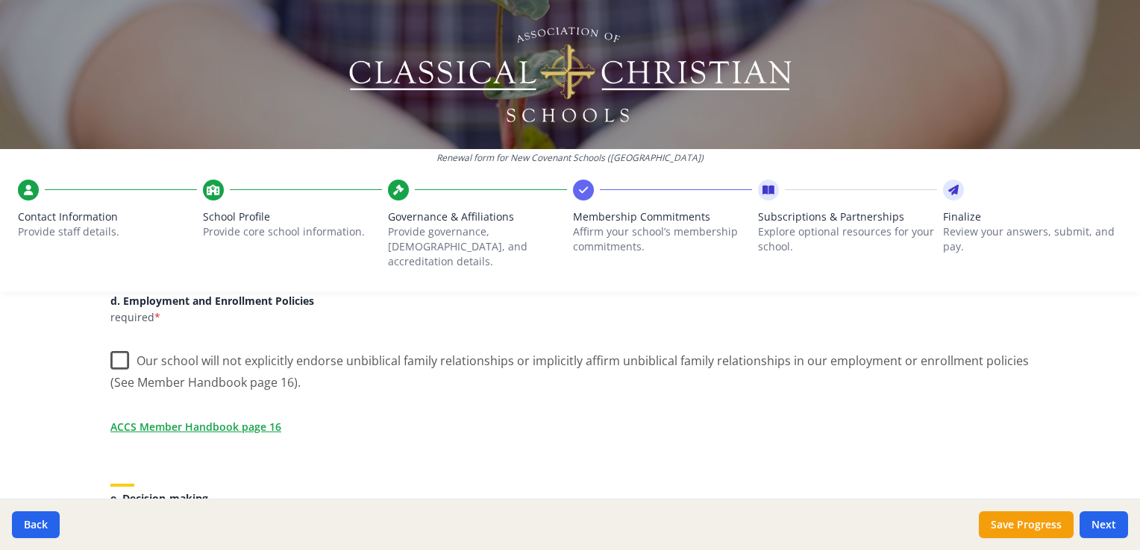
click at [123, 346] on label "Our school will not explicitly endorse unbiblical family relationships or impli…" at bounding box center [569, 367] width 919 height 50
click at [0, 0] on input "Our school will not explicitly endorse unbiblical family relationships or impli…" at bounding box center [0, 0] width 0 height 0
click at [209, 419] on link "ACCS Member Handbook page 16" at bounding box center [198, 427] width 171 height 16
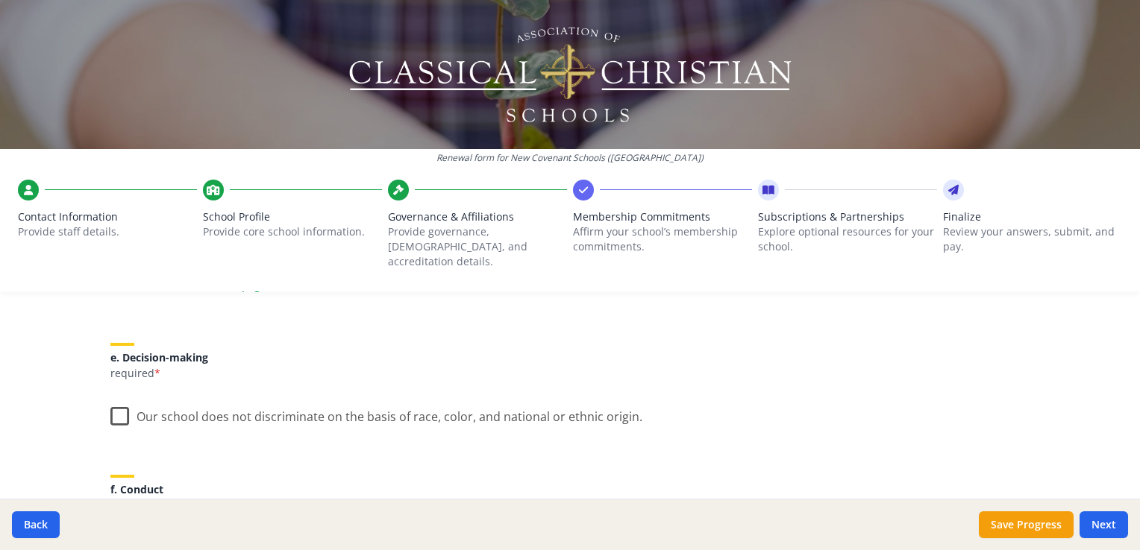
scroll to position [820, 0]
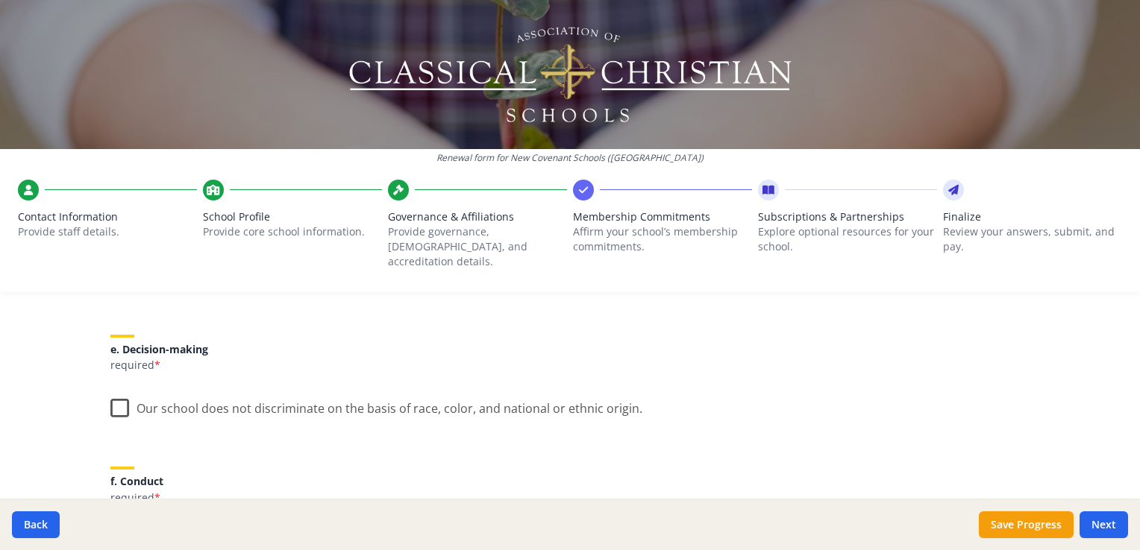
click at [110, 389] on label "Our school does not discriminate on the basis of race, color, and national or e…" at bounding box center [376, 405] width 532 height 32
click at [0, 0] on input "Our school does not discriminate on the basis of race, color, and national or e…" at bounding box center [0, 0] width 0 height 0
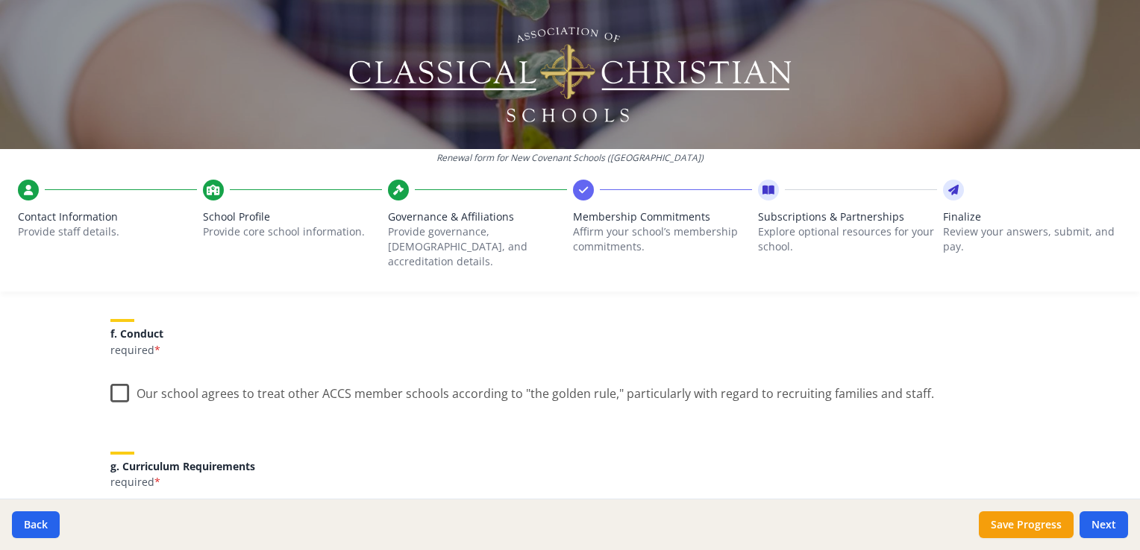
scroll to position [970, 0]
click at [111, 373] on label "Our school agrees to treat other ACCS member schools according to "the golden r…" at bounding box center [521, 389] width 823 height 32
click at [0, 0] on input "Our school agrees to treat other ACCS member schools according to "the golden r…" at bounding box center [0, 0] width 0 height 0
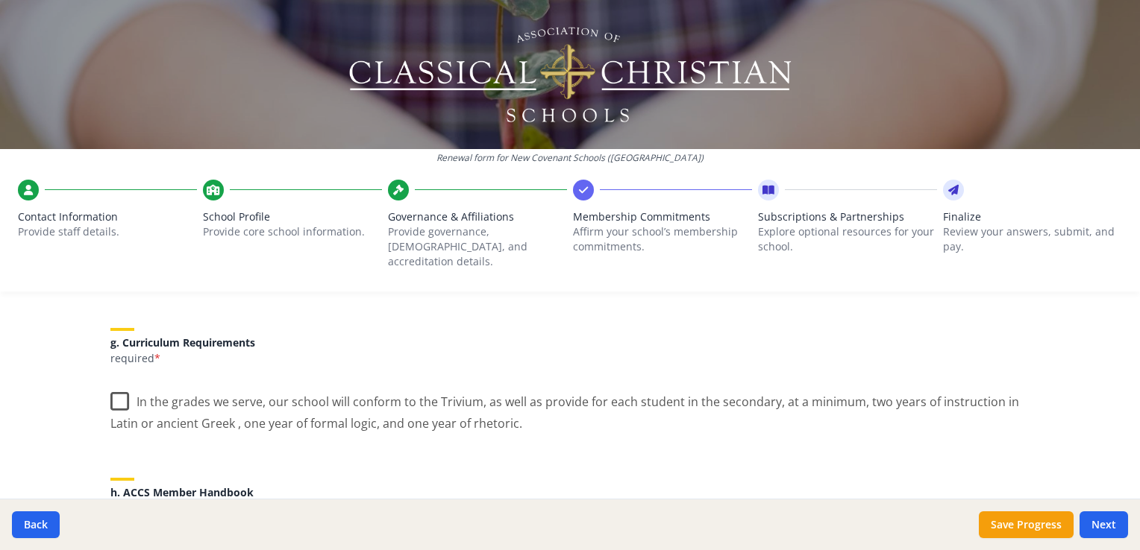
scroll to position [1119, 0]
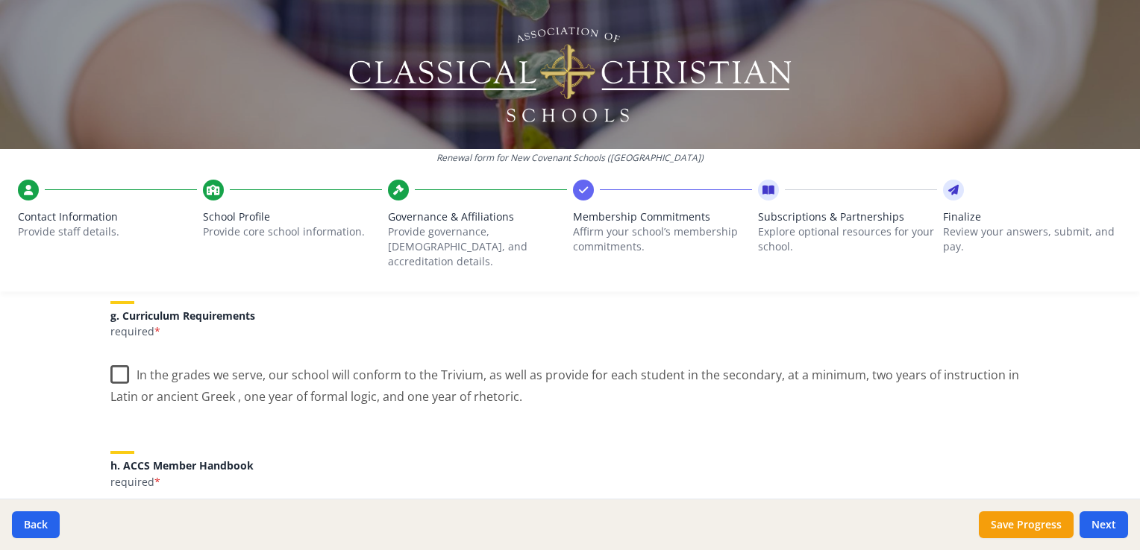
click at [119, 360] on label "In the grades we serve, our school will conform to the Trivium, as well as prov…" at bounding box center [569, 381] width 919 height 50
click at [0, 0] on input "In the grades we serve, our school will conform to the Trivium, as well as prov…" at bounding box center [0, 0] width 0 height 0
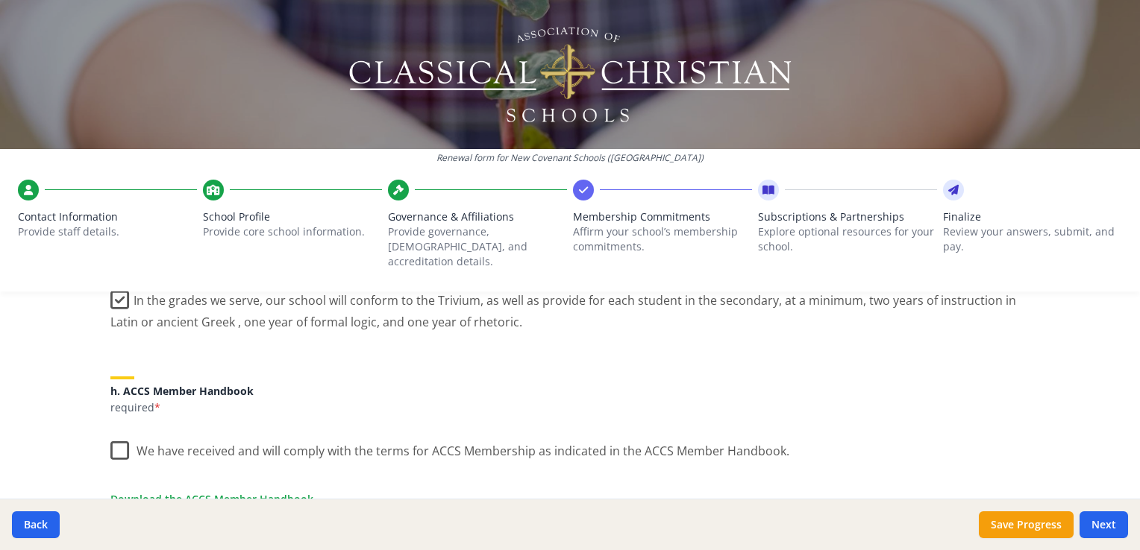
scroll to position [1268, 0]
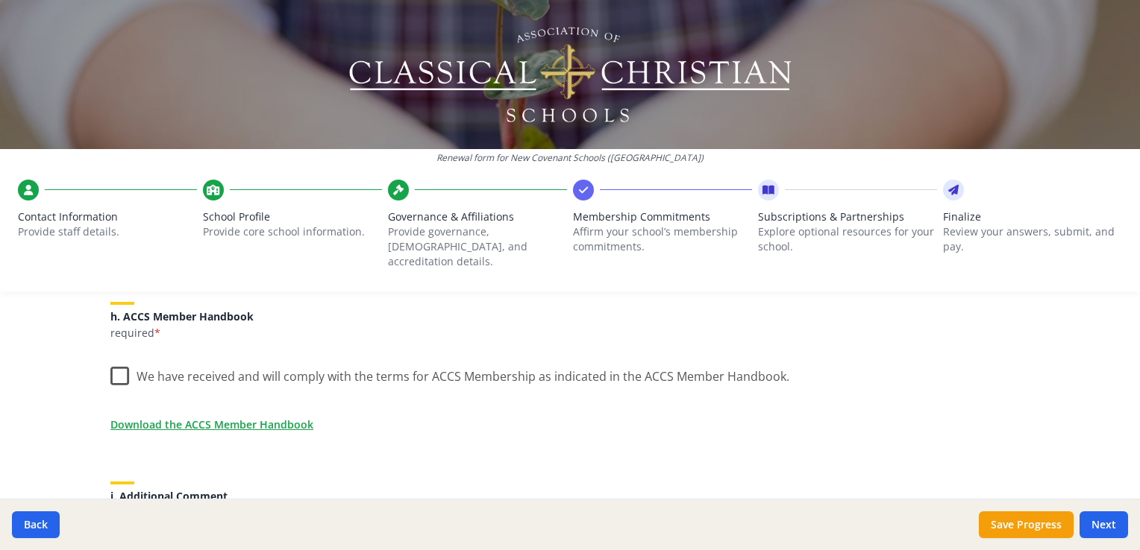
click at [115, 365] on label "We have received and will comply with the terms for ACCS Membership as indicate…" at bounding box center [449, 373] width 679 height 32
click at [0, 0] on input "We have received and will comply with the terms for ACCS Membership as indicate…" at bounding box center [0, 0] width 0 height 0
click at [215, 417] on link "Download the ACCS Member Handbook" at bounding box center [214, 425] width 203 height 16
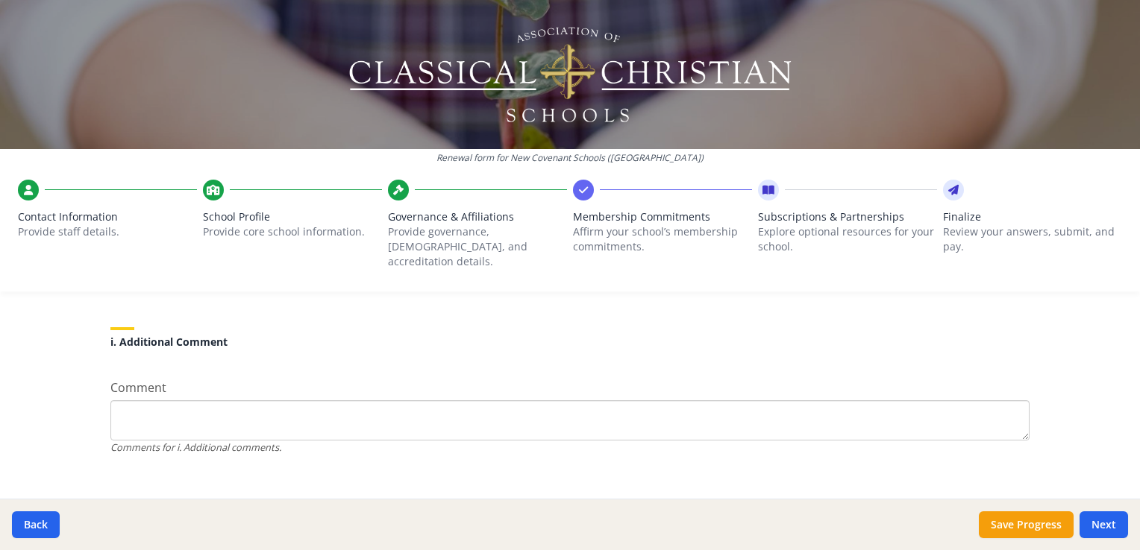
scroll to position [1426, 0]
click at [1102, 524] on button "Next" at bounding box center [1103, 525] width 48 height 27
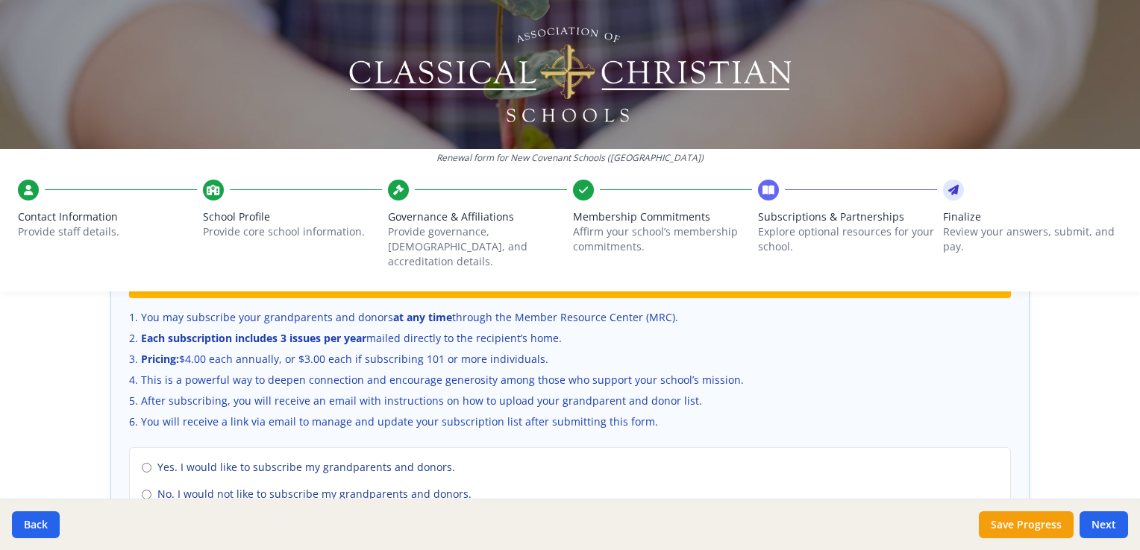
scroll to position [1077, 0]
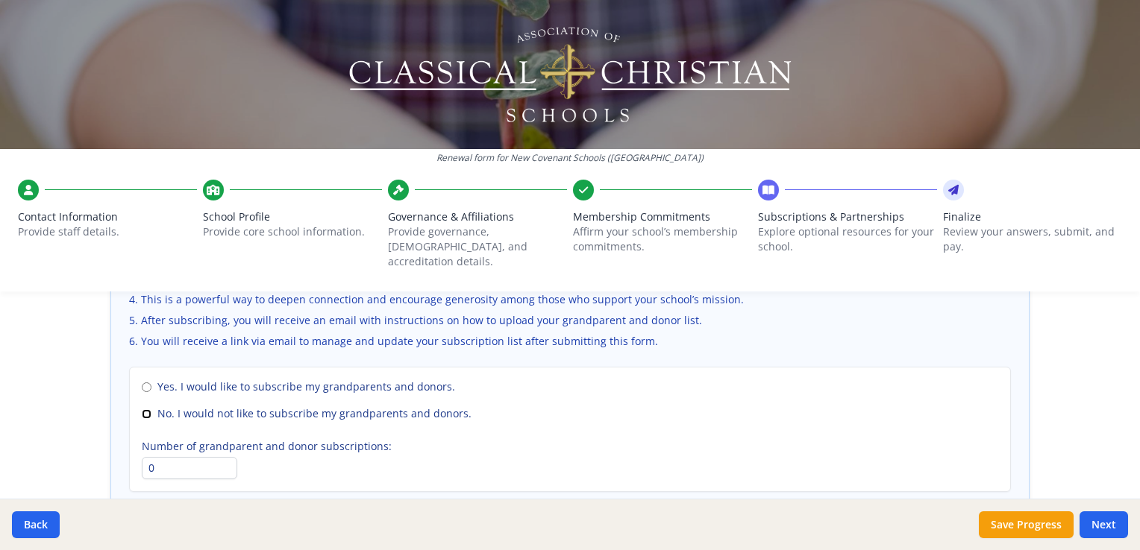
click at [142, 409] on input "No. I would not like to subscribe my grandparents and donors." at bounding box center [147, 414] width 10 height 10
radio input "true"
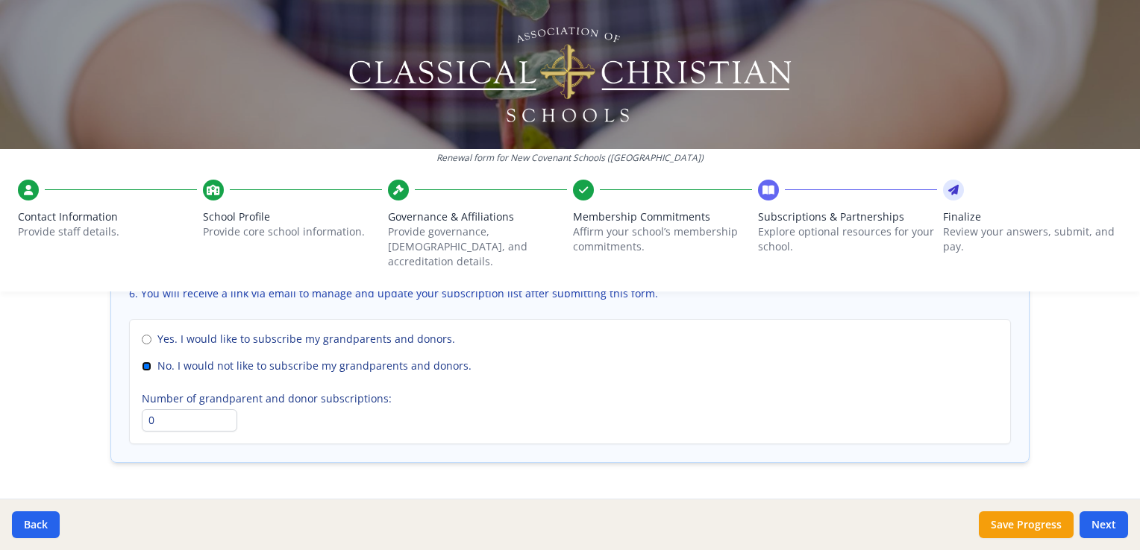
scroll to position [1152, 0]
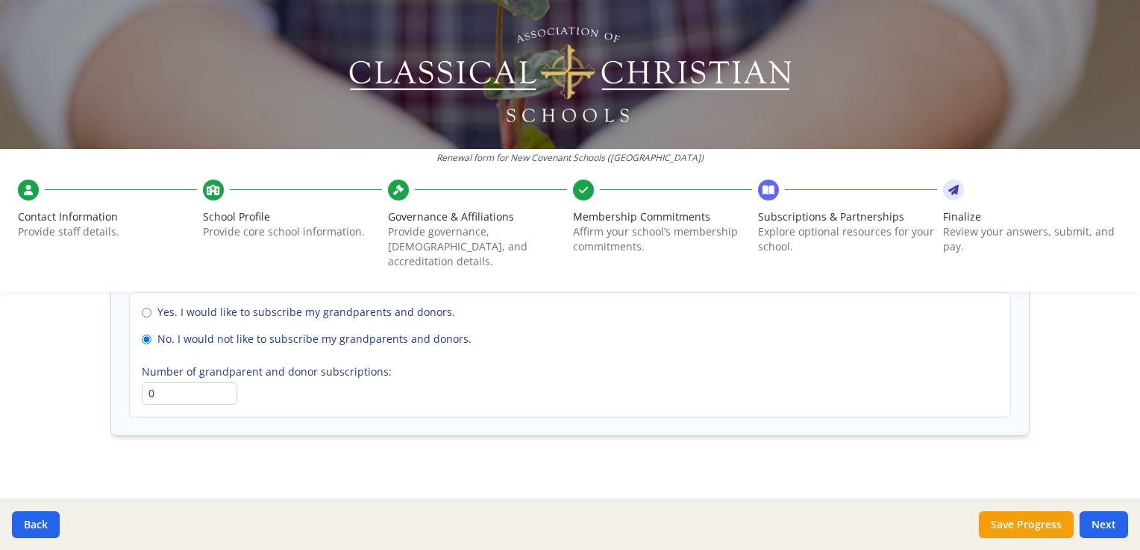
click at [1104, 526] on button "Next" at bounding box center [1103, 525] width 48 height 27
